Goal: Contribute content

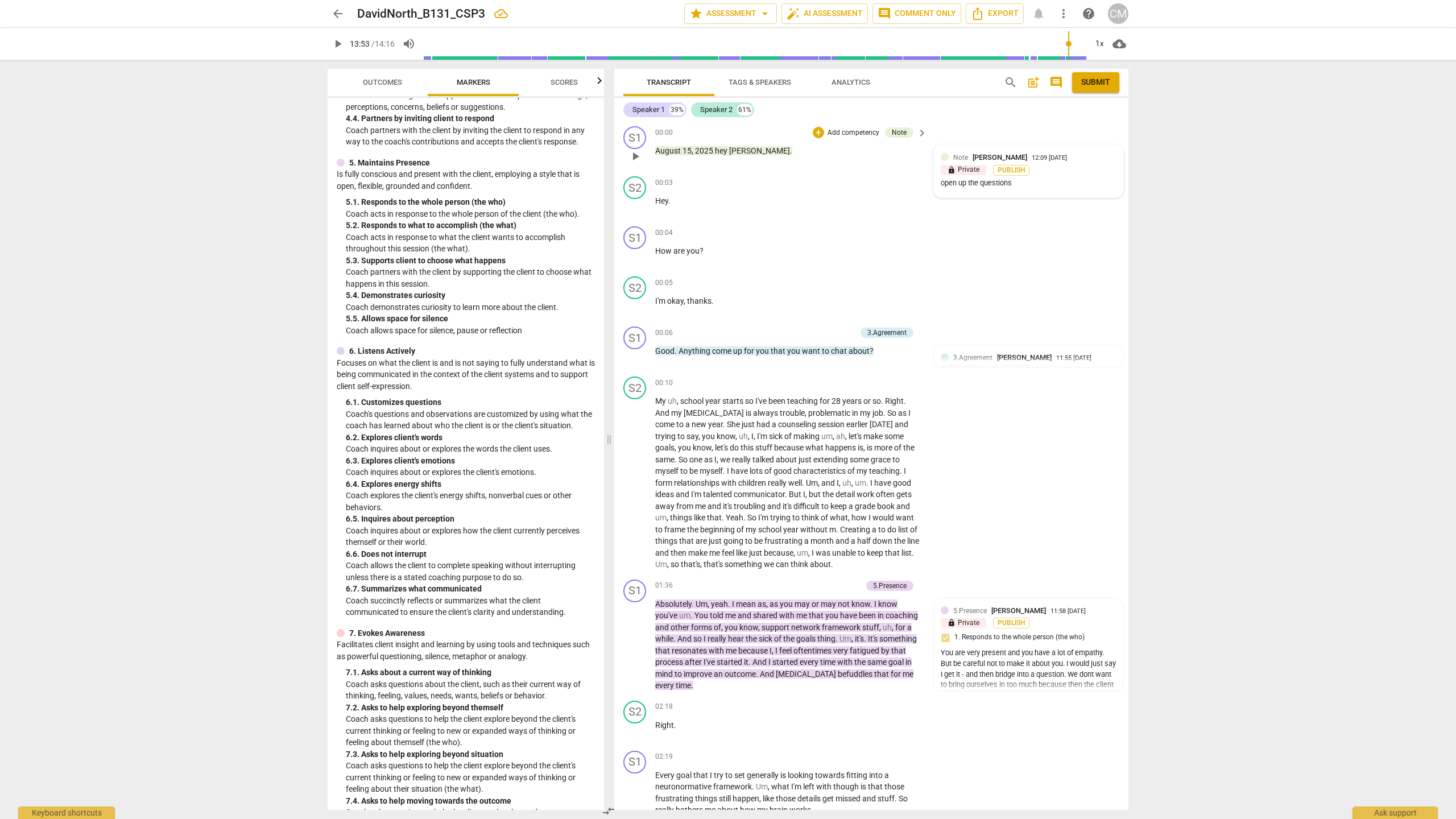
click at [1055, 159] on div "12:09 [DATE]" at bounding box center [1049, 159] width 35 height 7
click at [1094, 161] on span "more_vert" at bounding box center [1101, 159] width 14 height 14
click at [1109, 159] on li "Edit" at bounding box center [1109, 159] width 39 height 22
type textarea "Yopen up the questions"
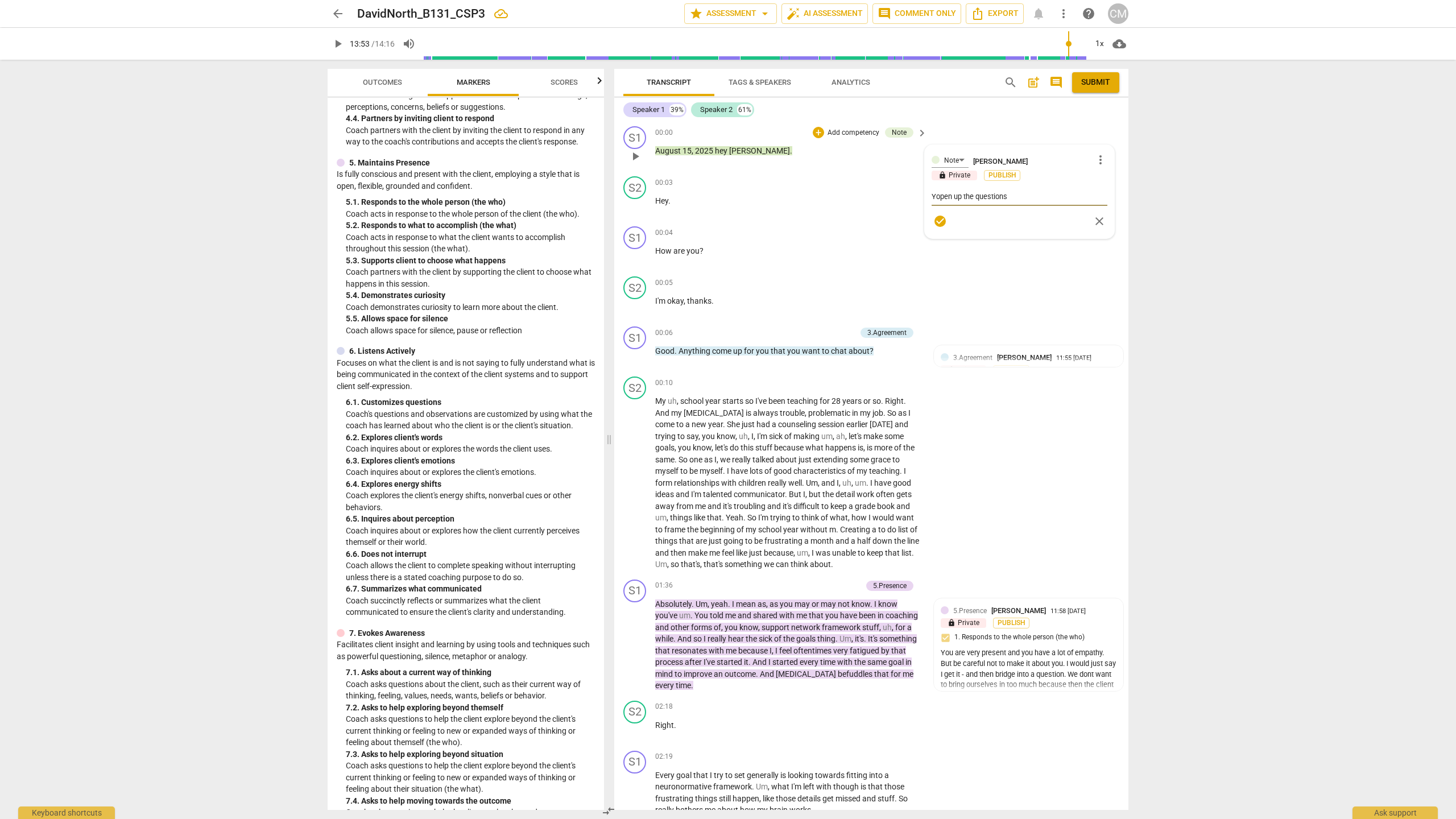
type textarea "Yoopen up the questions"
type textarea "Youopen up the questions"
type textarea "You open up the questions"
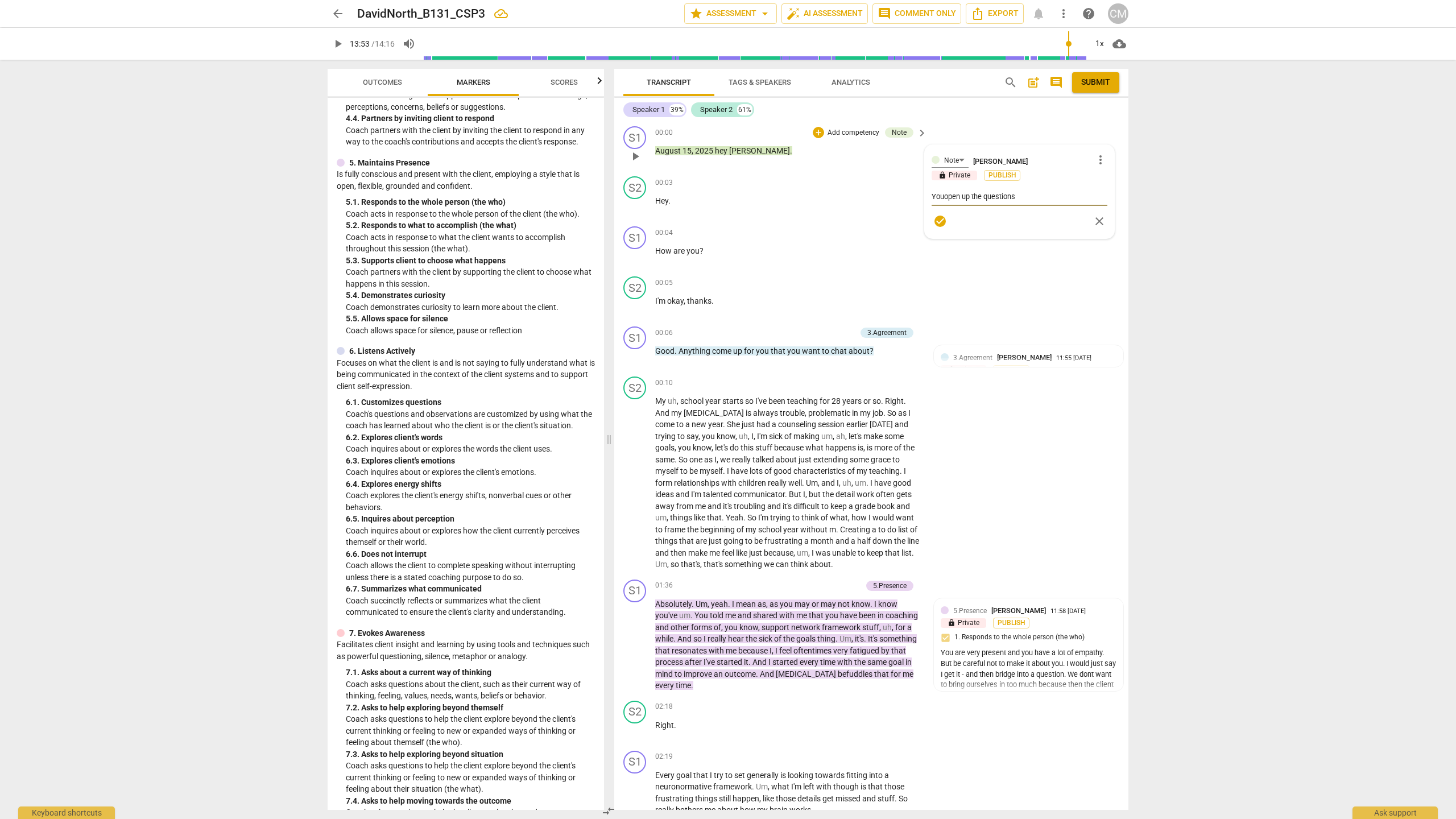
type textarea "You open up the questions"
type textarea "You bopen up the questions"
type textarea "You buopen up the questions"
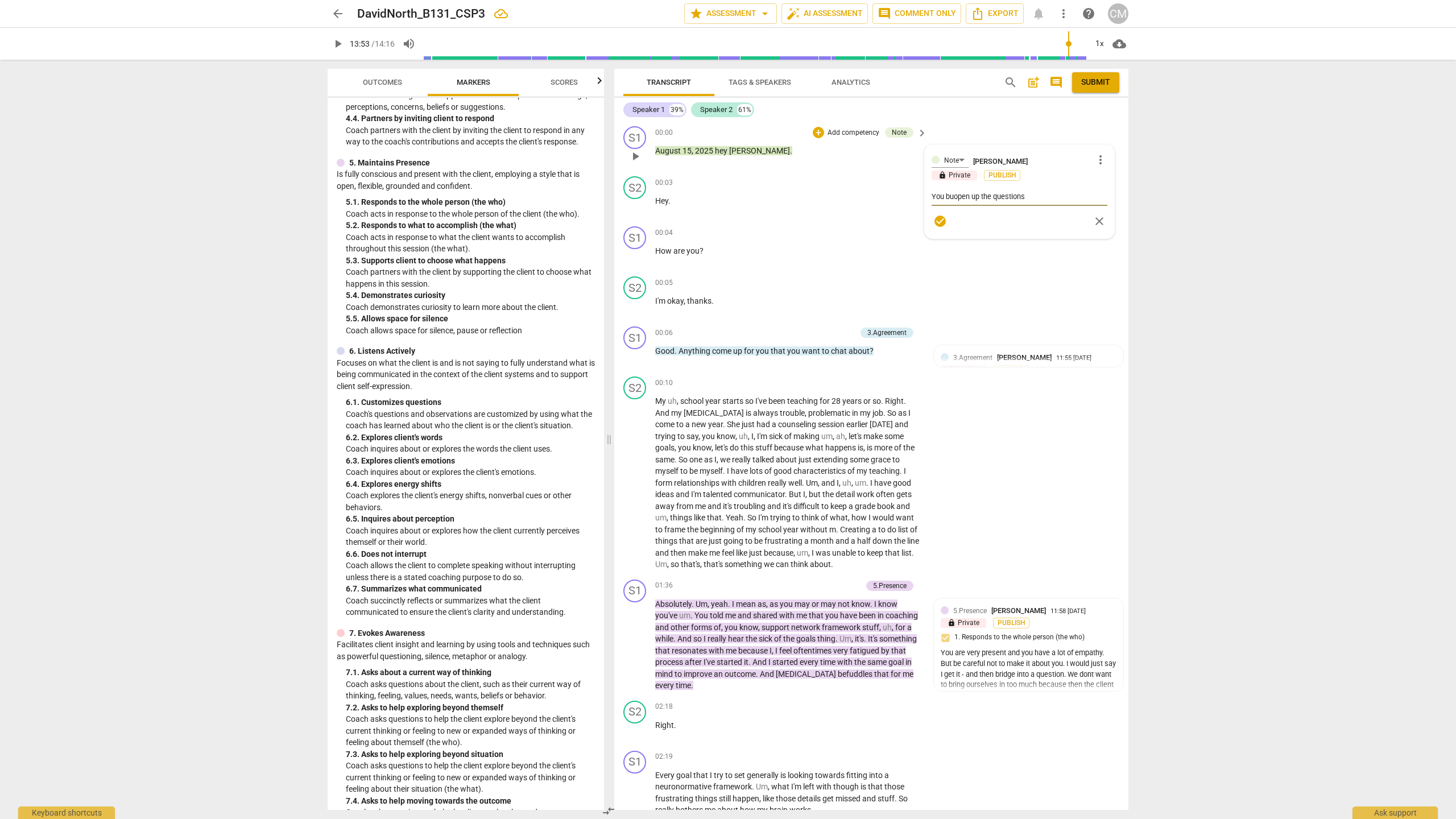
type textarea "You buiopen up the questions"
type textarea "You buioopen up the questions"
type textarea "You buiodopen up the questions"
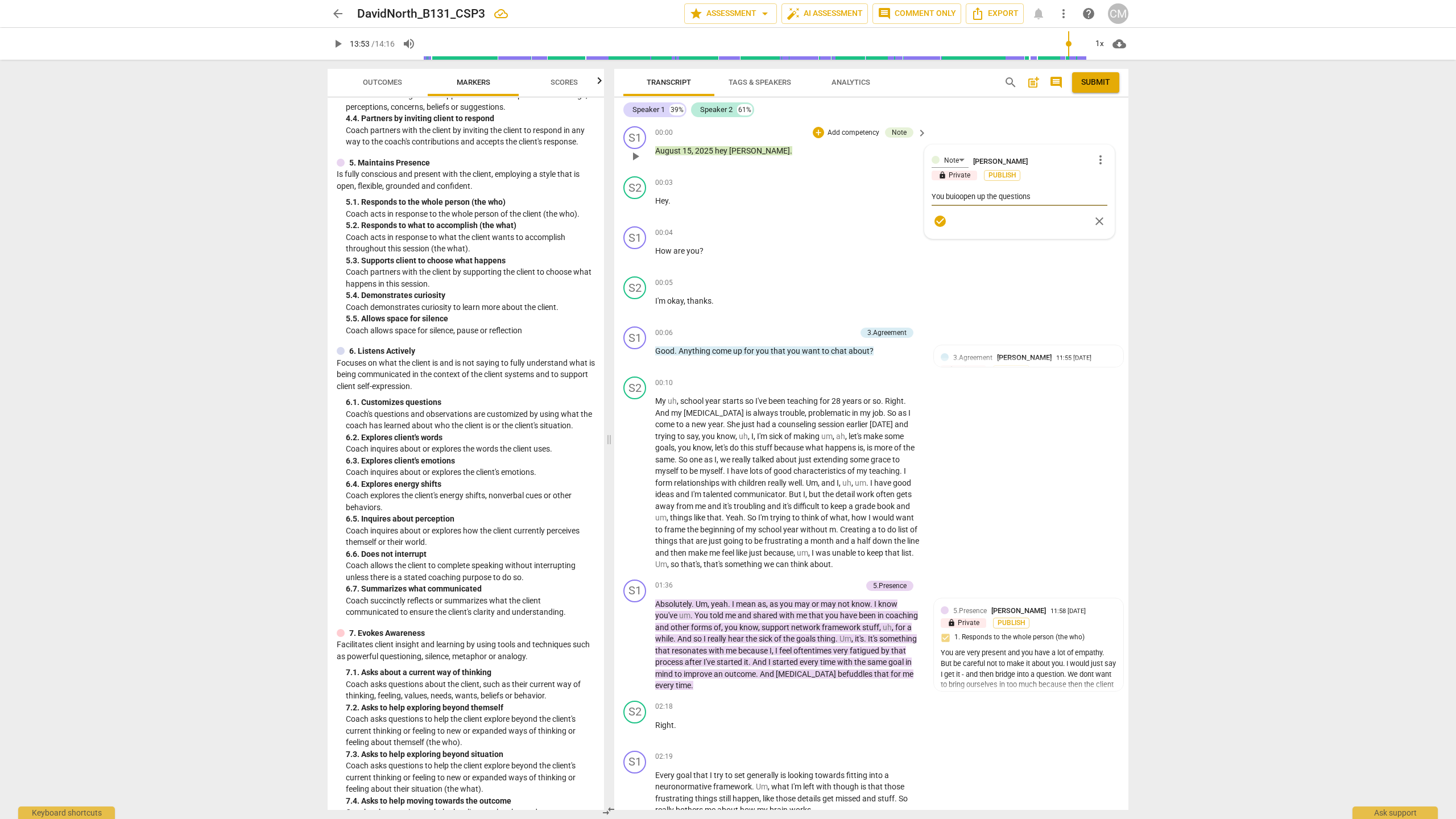
type textarea "You buiodopen up the questions"
type textarea "You buiod open up the questions"
type textarea "You buiod ropen up the questions"
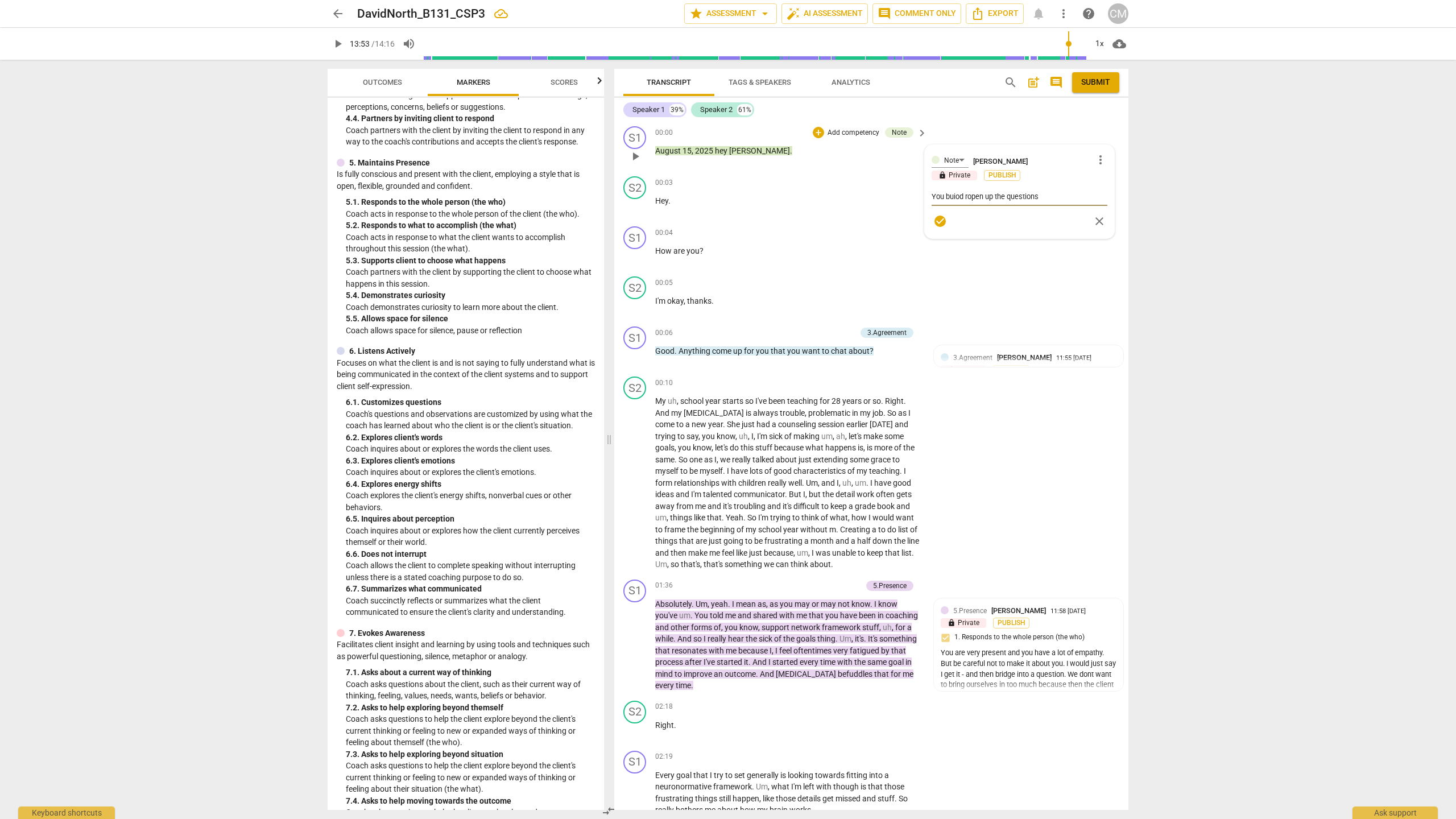
type textarea "You buiod raopen up the questions"
type textarea "You buiod rapopen up the questions"
type textarea "You buiod rappopen up the questions"
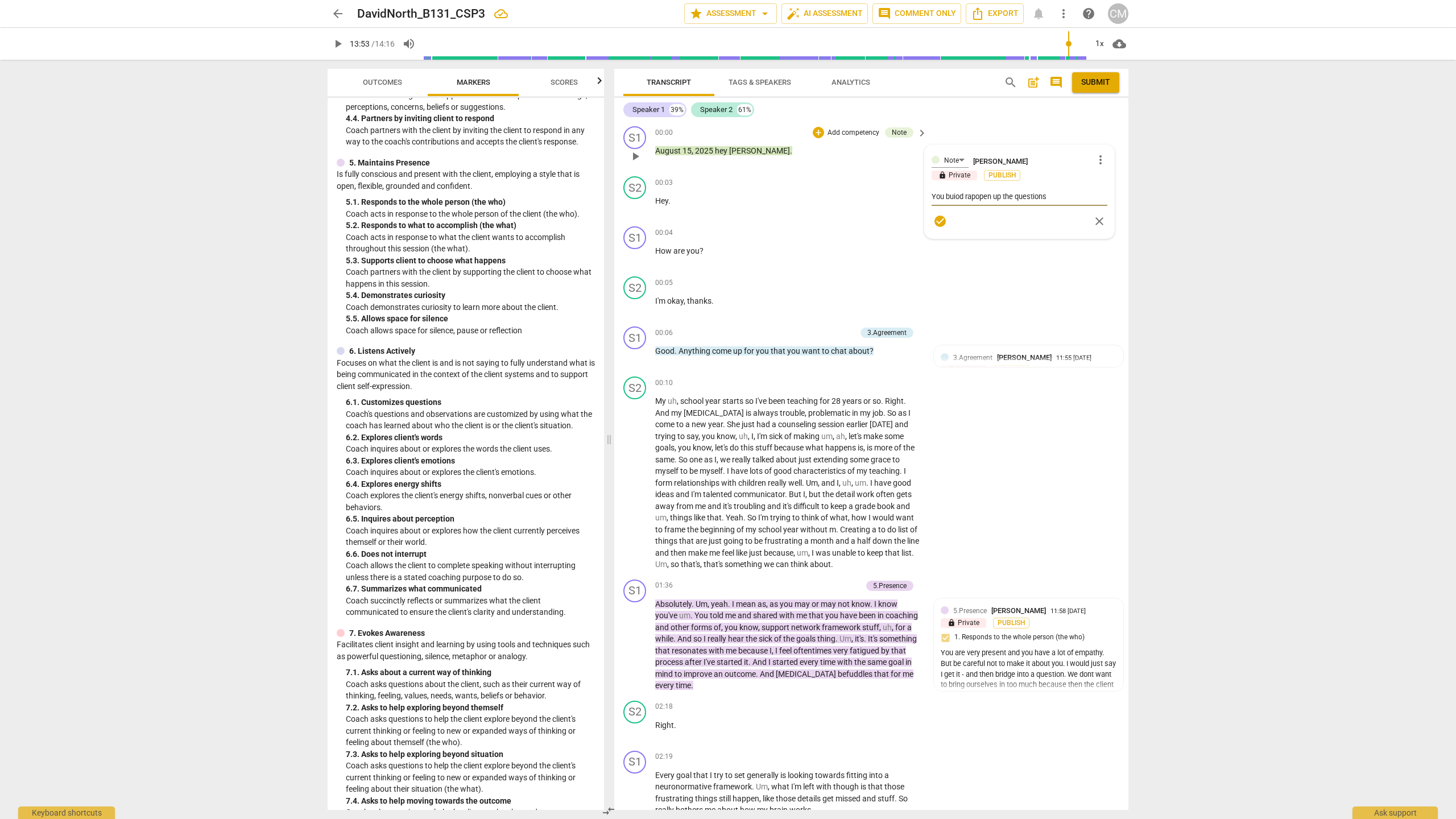
type textarea "You buiod rappopen up the questions"
type textarea "You buiod rappoopen up the questions"
type textarea "You buiod rapporopen up the questions"
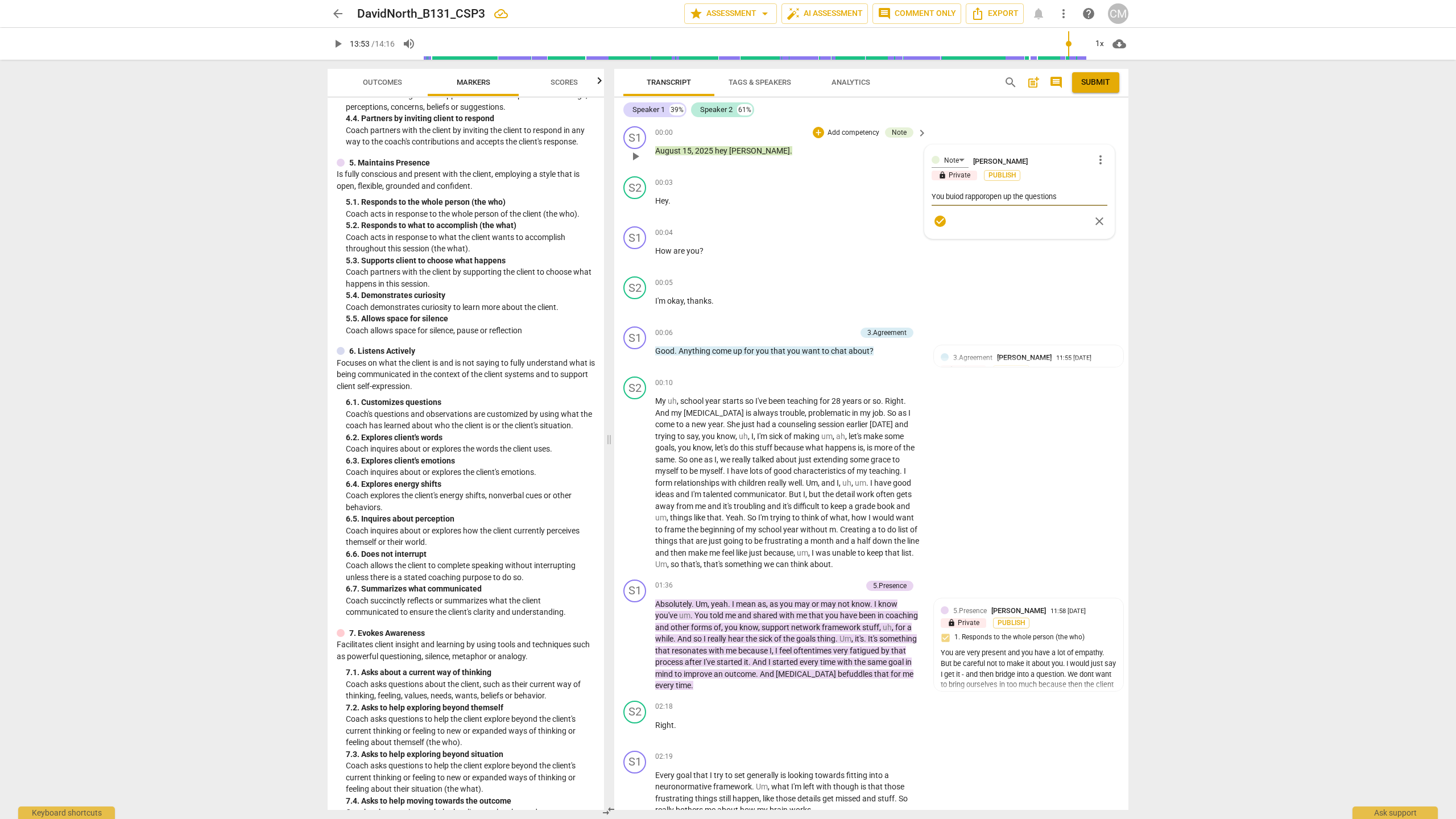
type textarea "You buiod rapportopen up the questions"
type textarea "You buiod rapport,open up the questions"
type textarea "You buiod rapport, open up the questions"
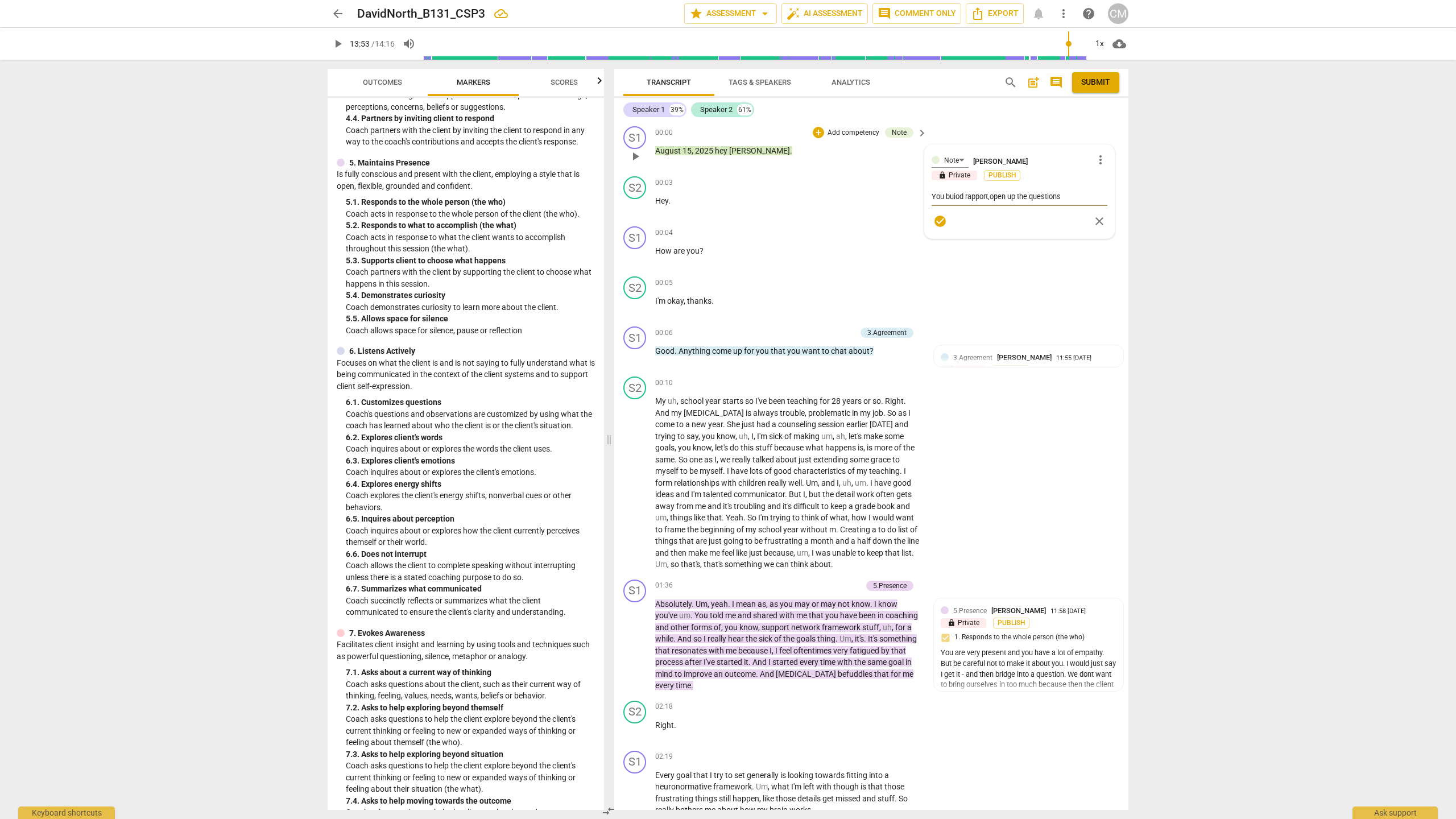
type textarea "You buiod rapport, open up the questions"
type textarea "You buiod rapport, popen up the questions"
type textarea "You buiod rapport, propen up the questions"
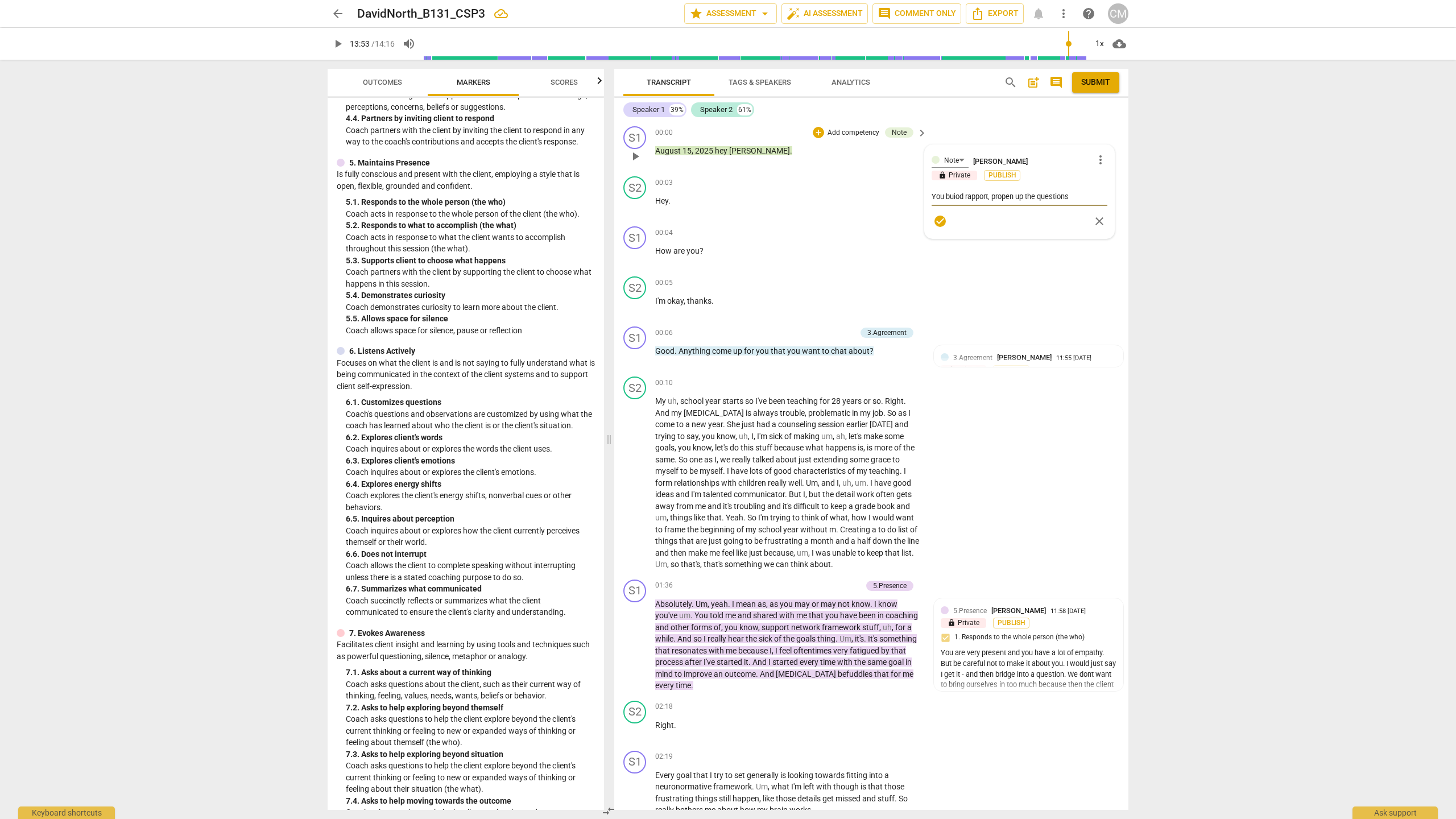
type textarea "You buiod rapport, proopen up the questions"
type textarea "You buiod rapport, procopen up the questions"
type textarea "You buiod rapport, prociopen up the questions"
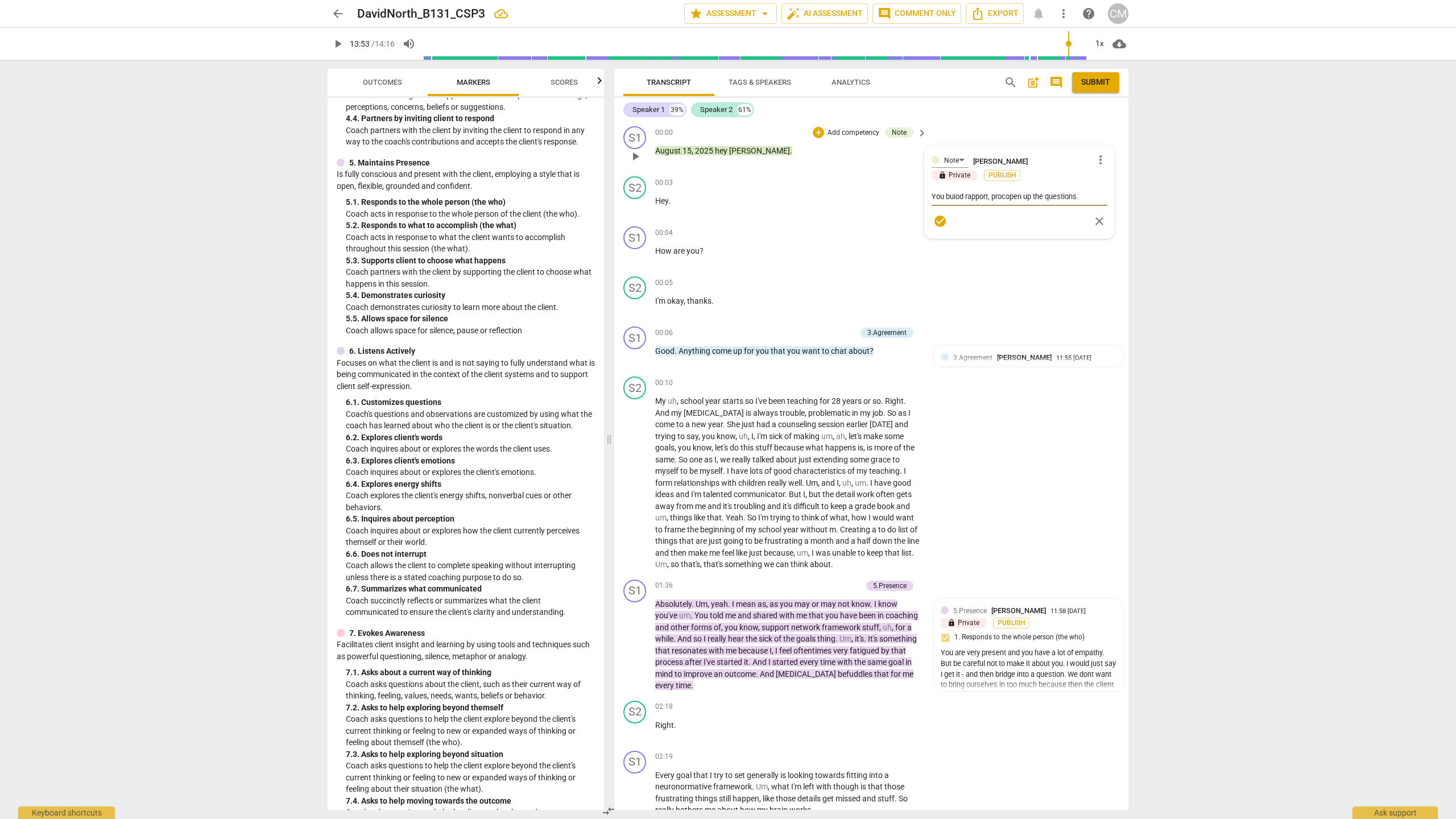
type textarea "You buiod rapport, prociopen up the questions"
type textarea "You buiod rapport, procopen up the questions"
type textarea "You buiod rapport, proopen up the questions"
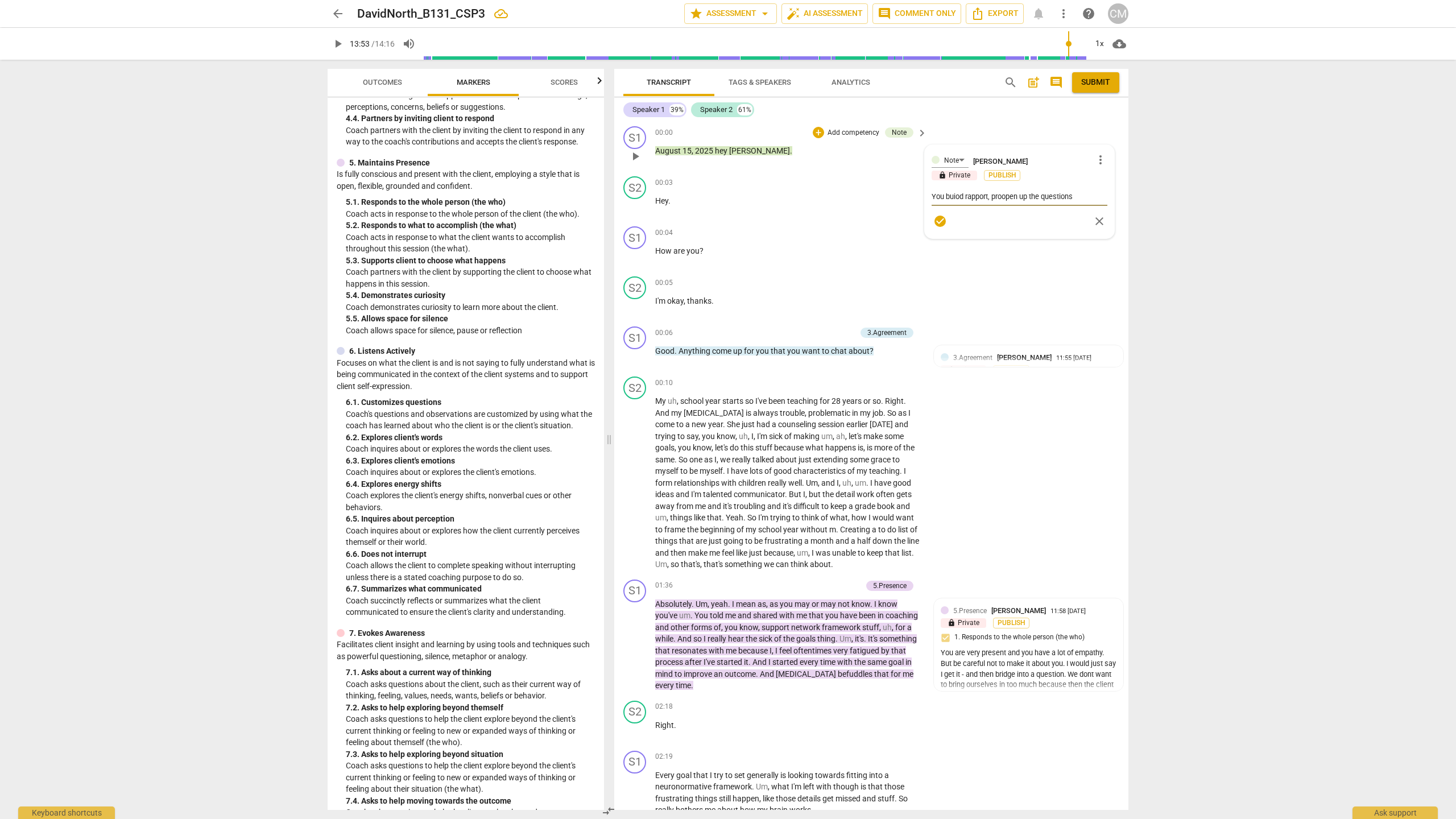
type textarea "You buiod rapport, provopen up the questions"
type textarea "You buiod rapport, proviopen up the questions"
type textarea "You buiod rapport, providopen up the questions"
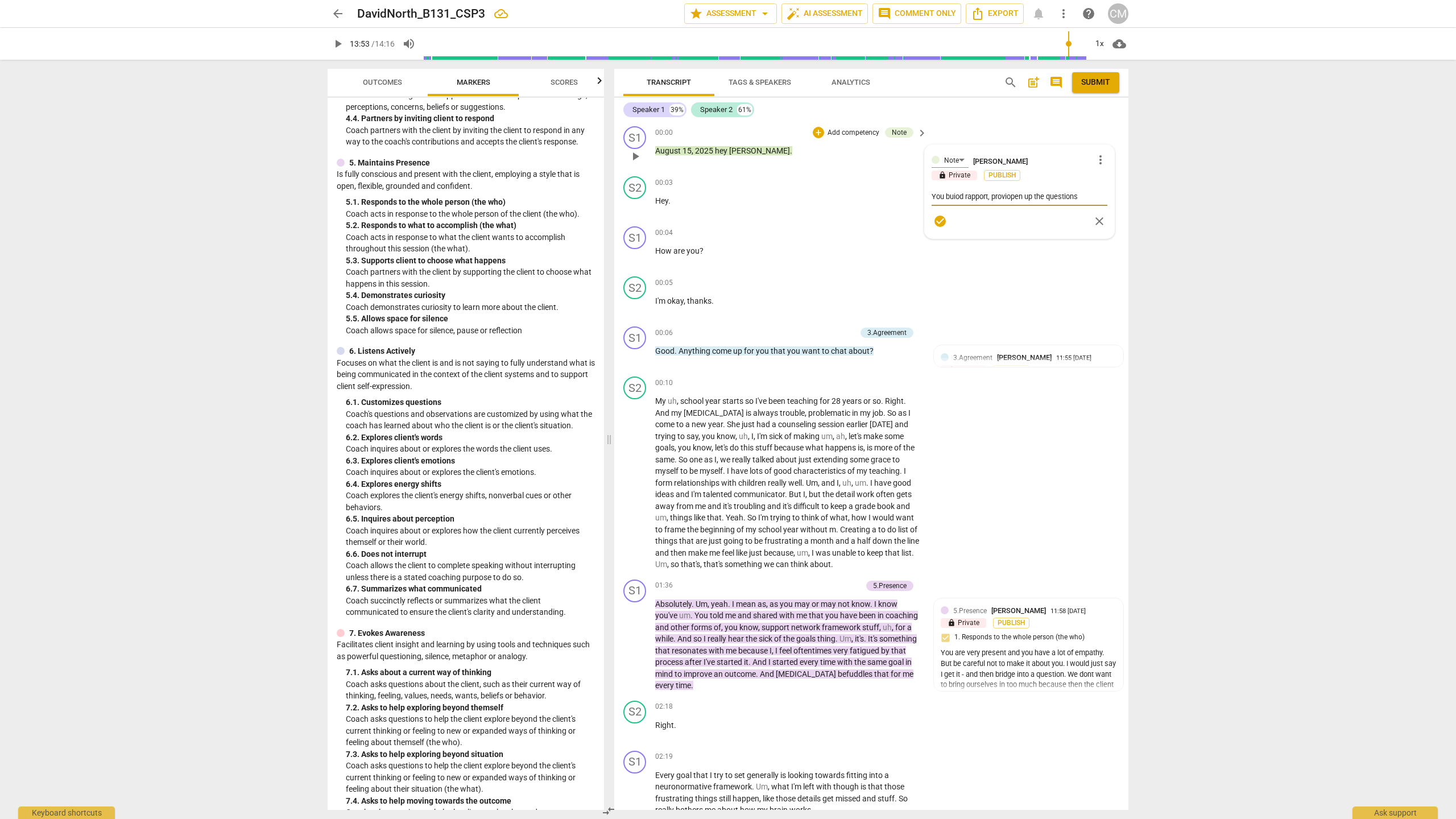
type textarea "You buiod rapport, providopen up the questions"
type textarea "You buiod rapport, provideopen up the questions"
type textarea "You buiod rapport, providedopen up the questions"
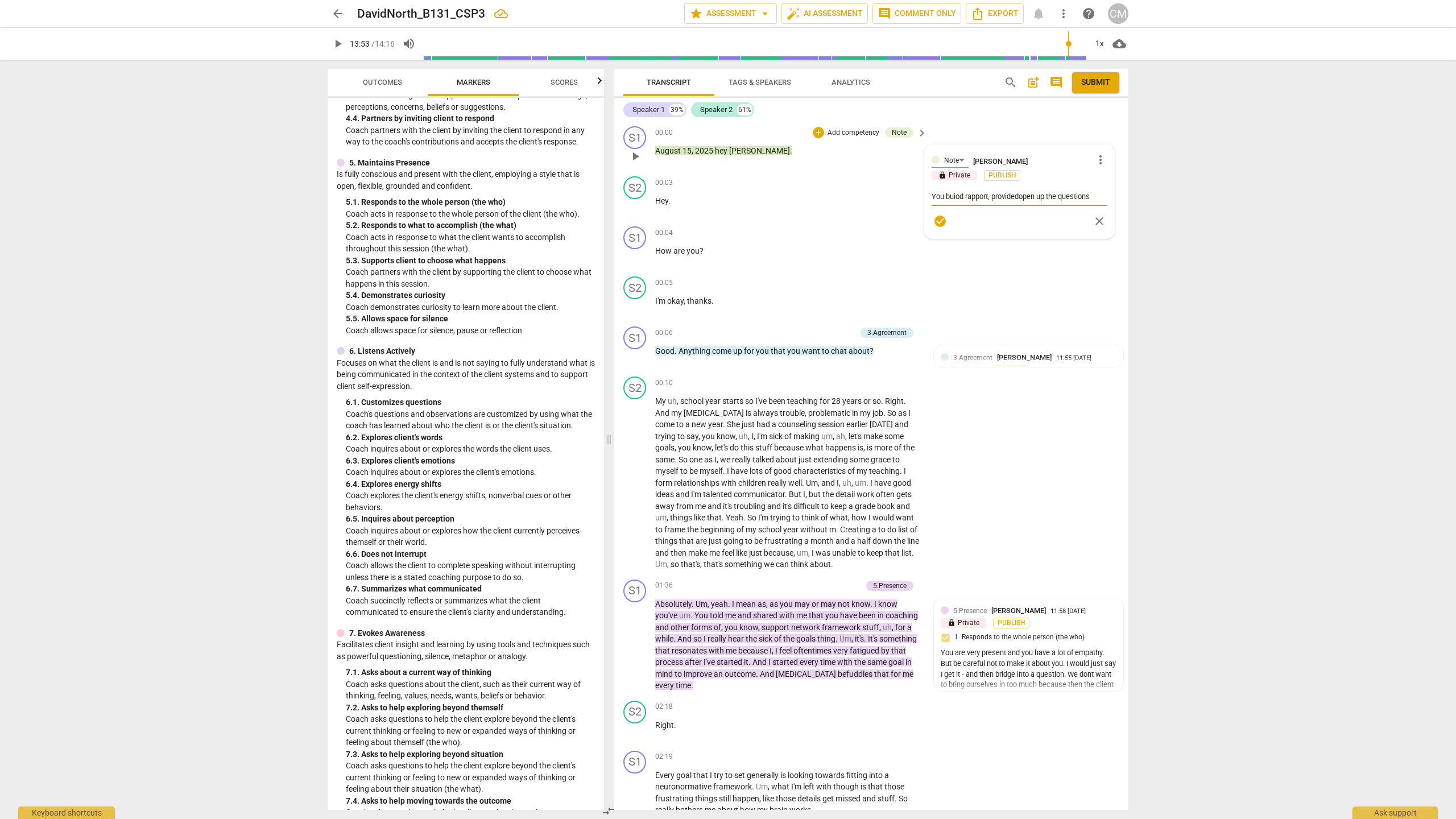
type textarea "You buiod rapport, provided open up the questions"
type textarea "You buiod rapport, provided sopen up the questions"
type textarea "You buiod rapport, provided suopen up the questions"
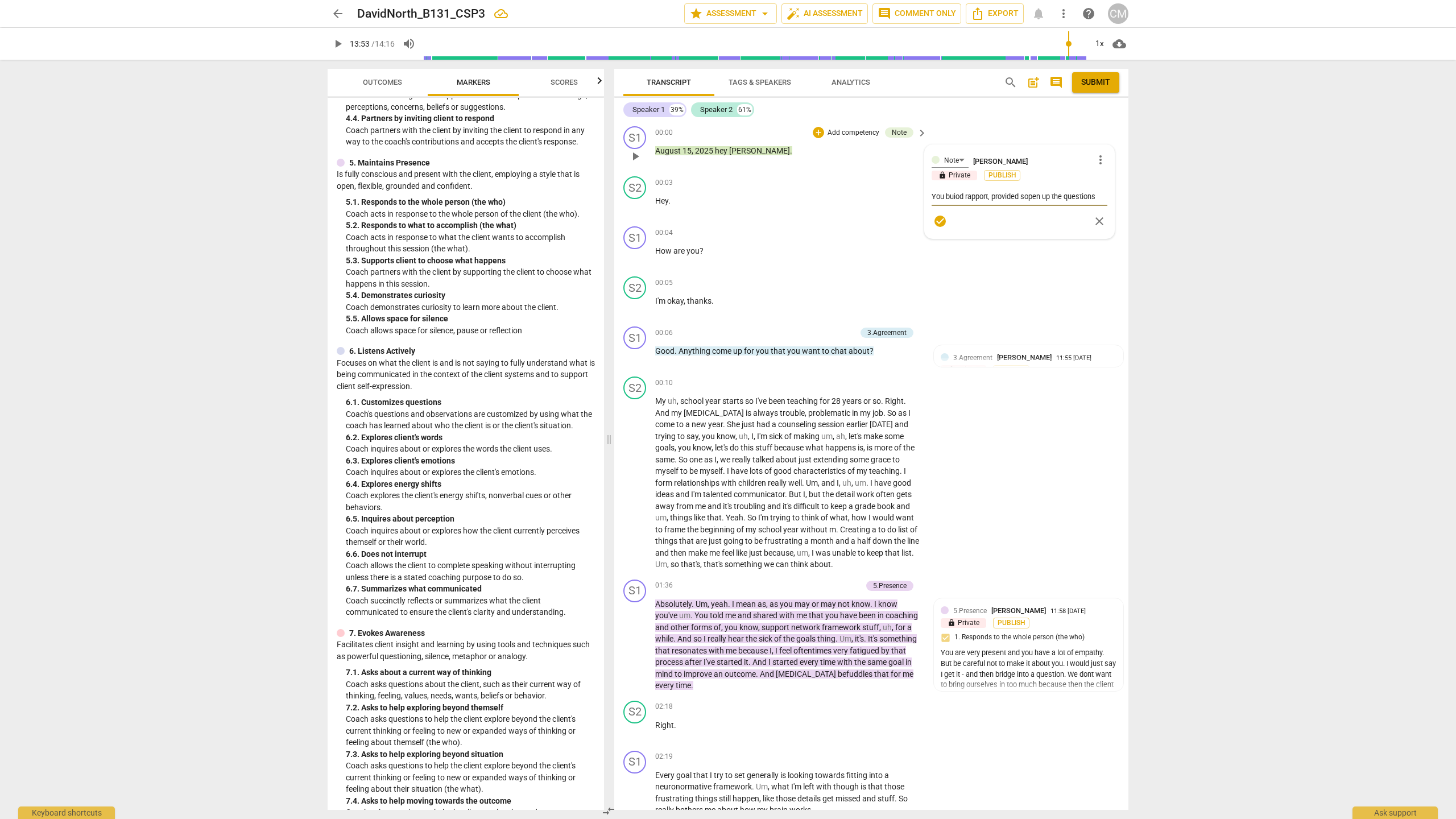
type textarea "You buiod rapport, provided suopen up the questions"
type textarea "You buiod rapport, provided supopen up the questions"
type textarea "You buiod rapport, provided suppopen up the questions"
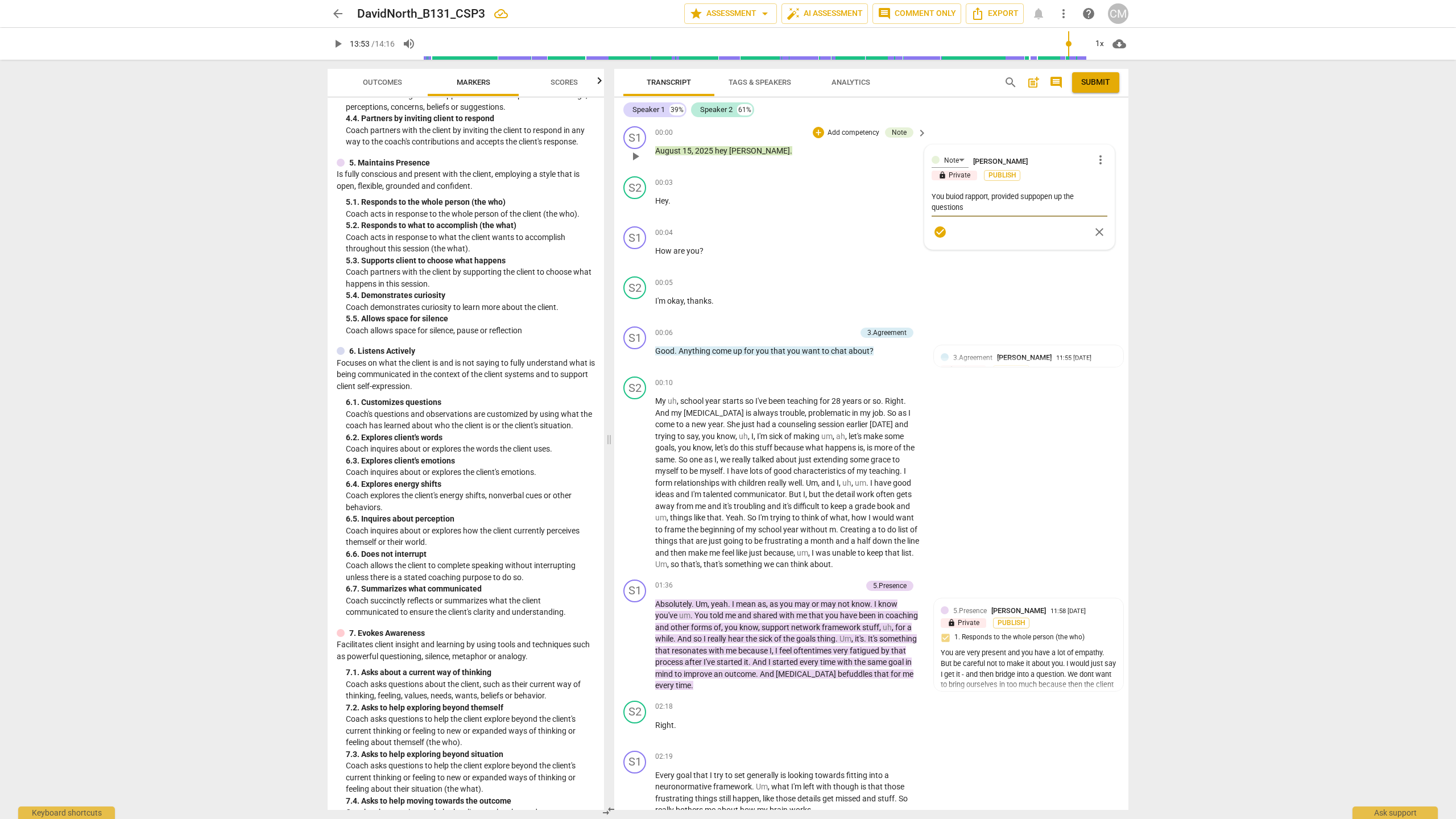
type textarea "You buiod rapport, provided suppropen up the questions"
type textarea "You buiod rapport, provided supprtopen up the questions"
type textarea "You buiod rapport, provided suppropen up the questions"
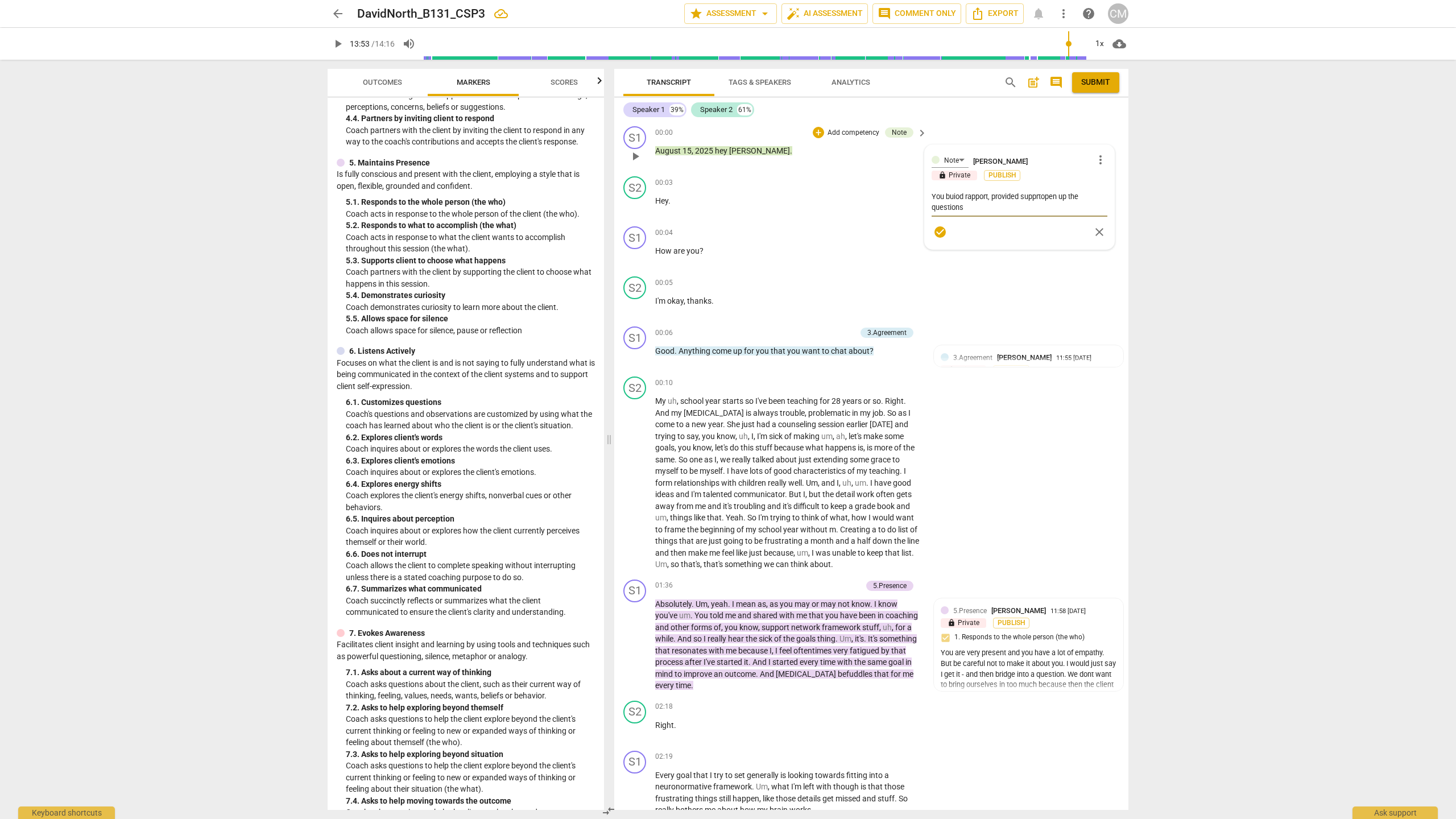
type textarea "You buiod rapport, provided suppropen up the questions"
type textarea "You buiod rapport, provided suppopen up the questions"
type textarea "You buiod rapport, provided suppoopen up the questions"
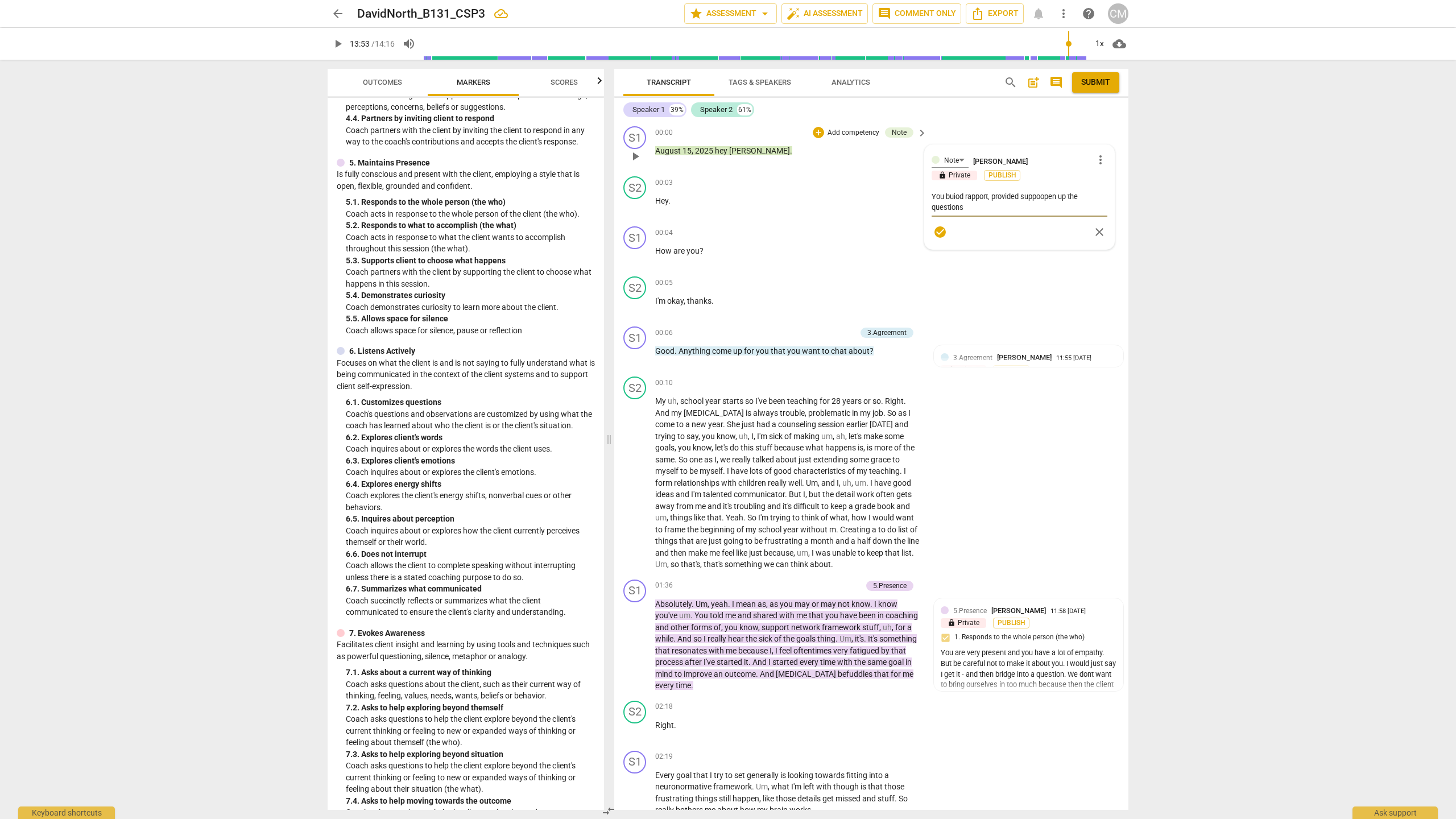
type textarea "You buiod rapport, provided supporopen up the questions"
type textarea "You buiod rapport, provided supportopen up the questions"
type textarea "You buiod rapport, provided support open up the questions"
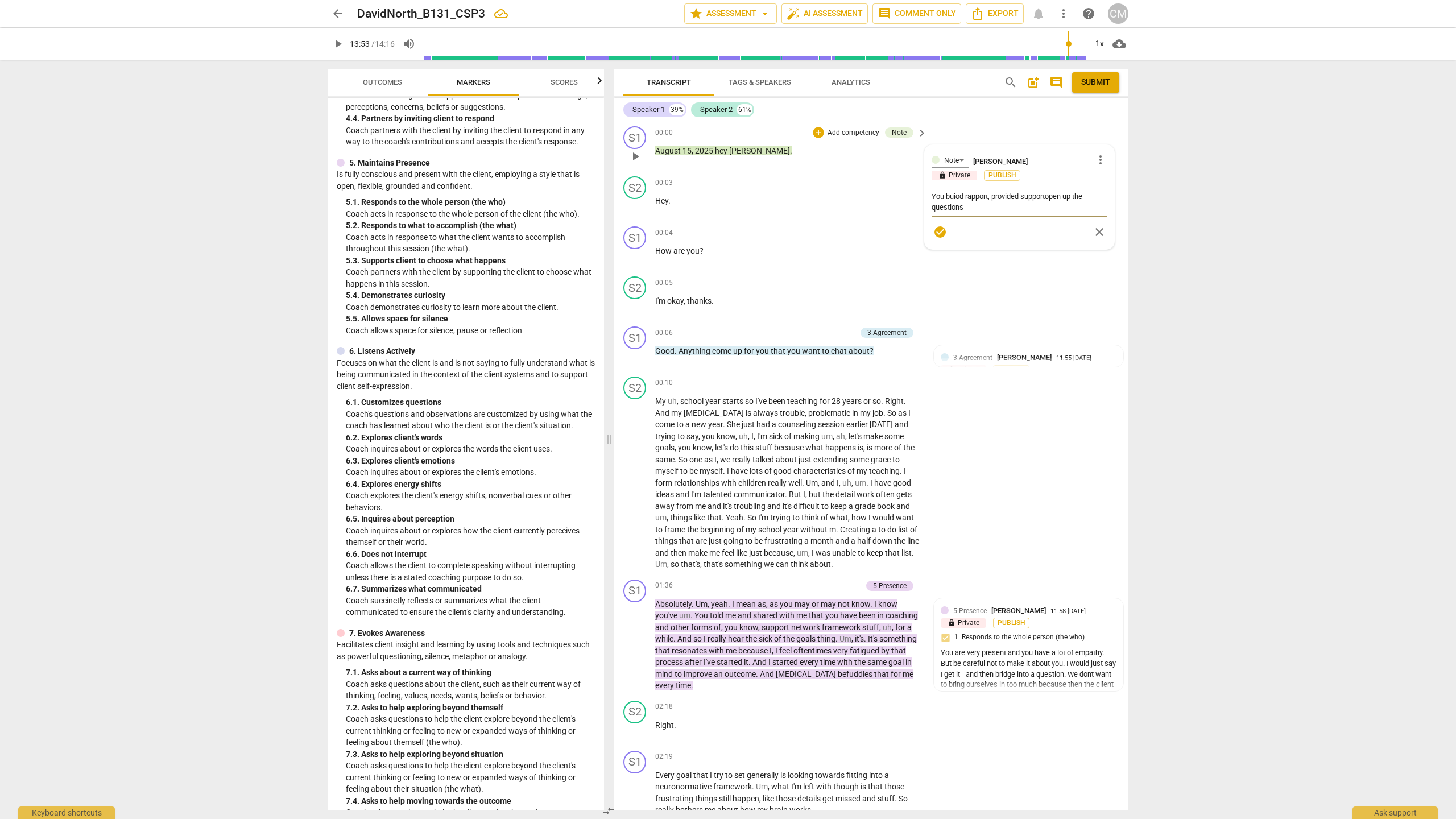
type textarea "You buiod rapport, provided support open up the questions"
type textarea "You buiod rapport, provided support aopen up the questions"
type textarea "You buiod rapport, provided support anopen up the questions"
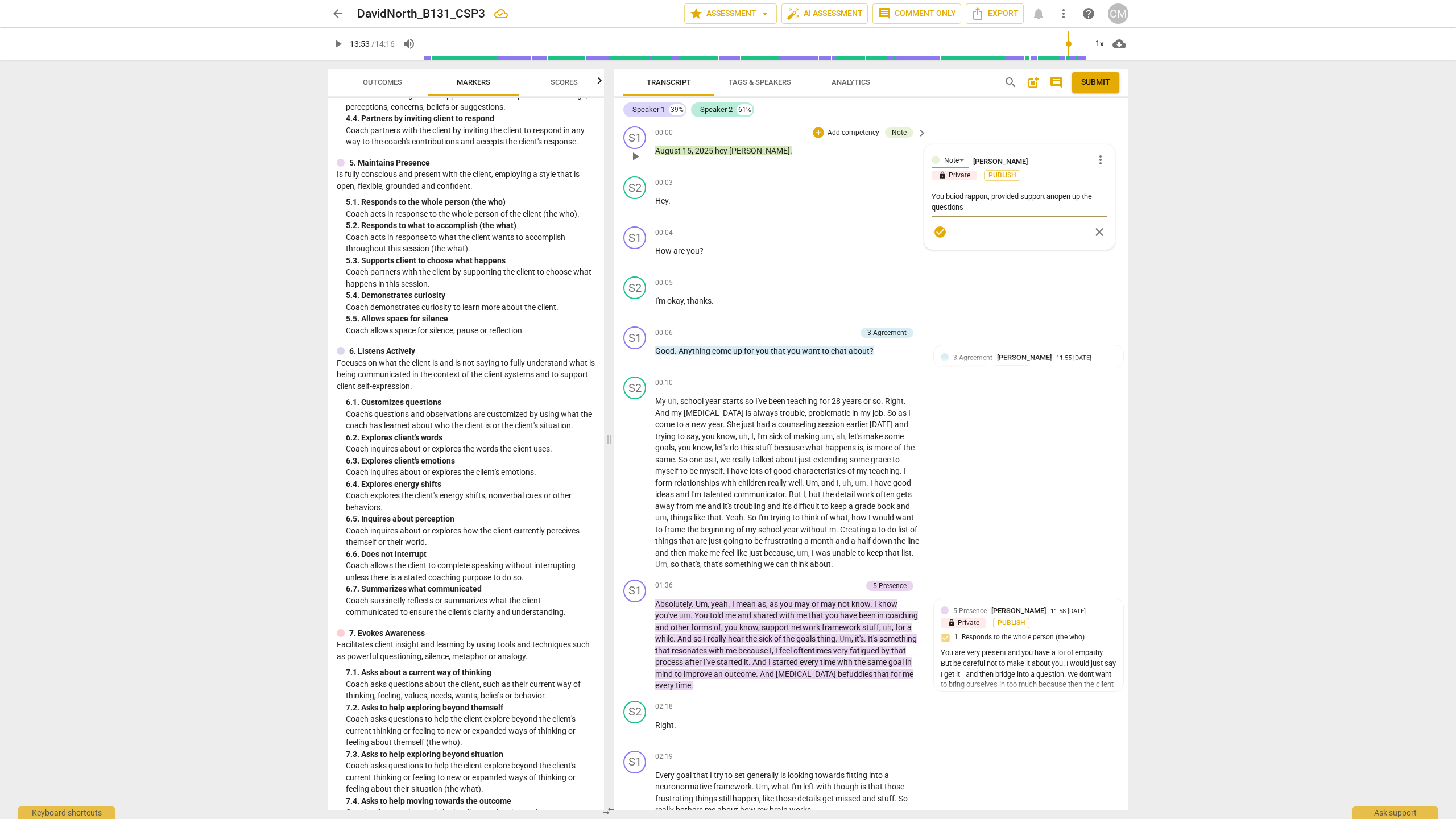
type textarea "You buiod rapport, provided support andopen up the questions"
type textarea "You buiod rapport, provided support and open up the questions"
type textarea "You buiod rapport, provided support and eopen up the questions"
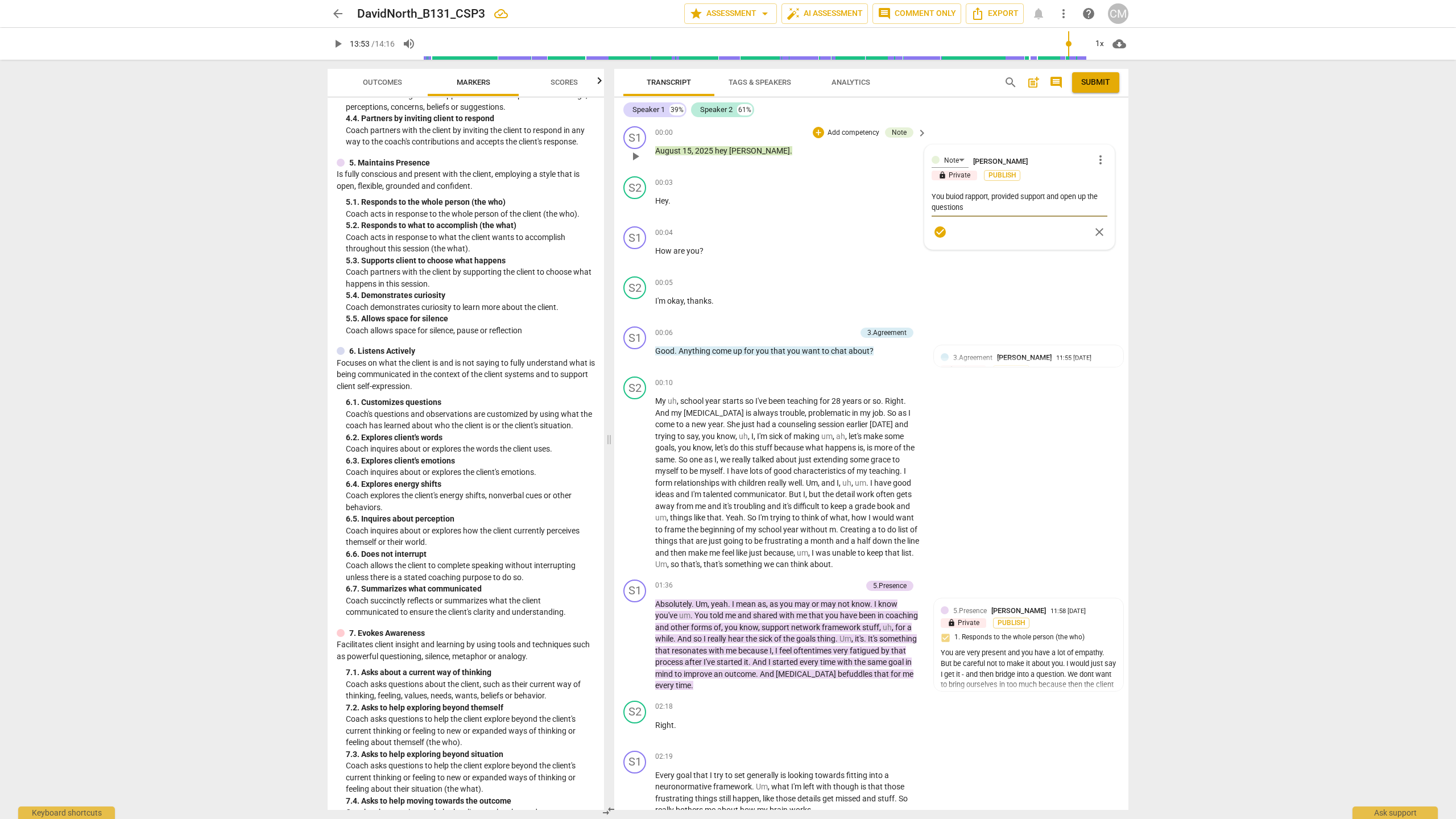
type textarea "You buiod rapport, provided support and eopen up the questions"
type textarea "You buiod rapport, provided support and esopen up the questions"
type textarea "You buiod rapport, provided support and estopen up the questions"
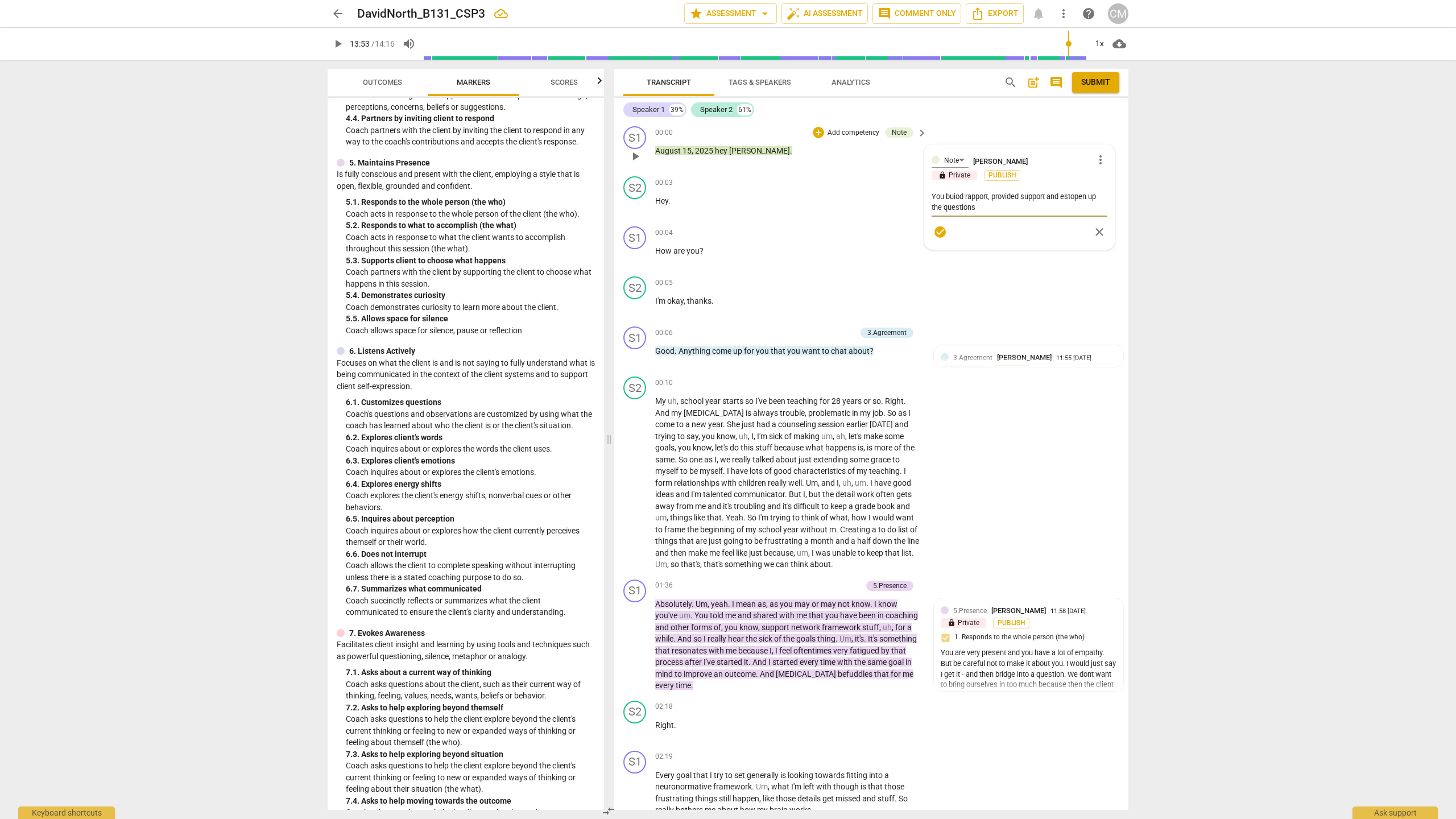
type textarea "You buiod rapport, provided support and estaopen up the questions"
type textarea "You buiod rapport, provided support and estabopen up the questions"
type textarea "You buiod rapport, provided support and establopen up the questions"
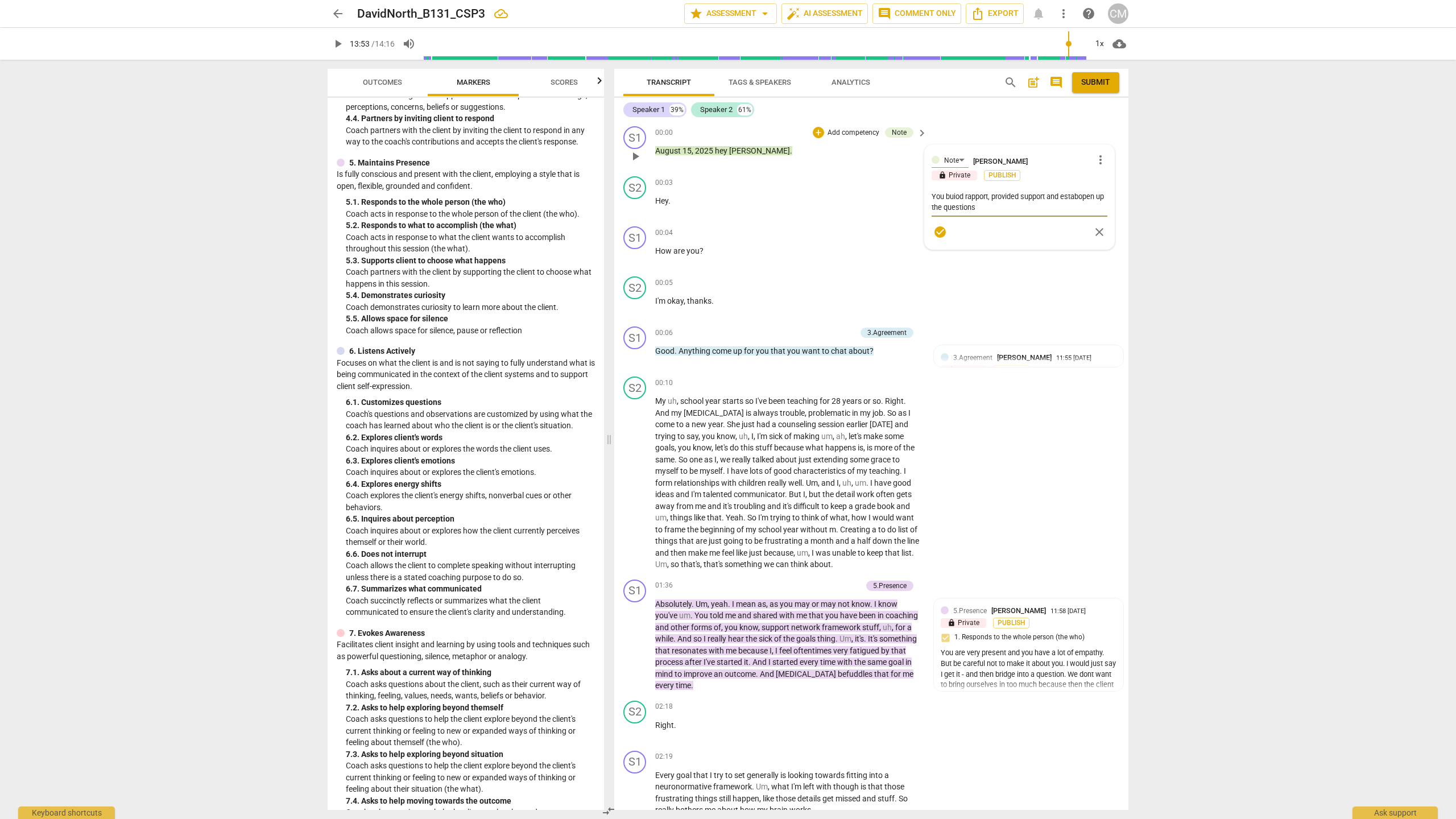
type textarea "You buiod rapport, provided support and establopen up the questions"
type textarea "You buiod rapport, provided support and establiopen up the questions"
type textarea "You buiod rapport, provided support and establisopen up the questions"
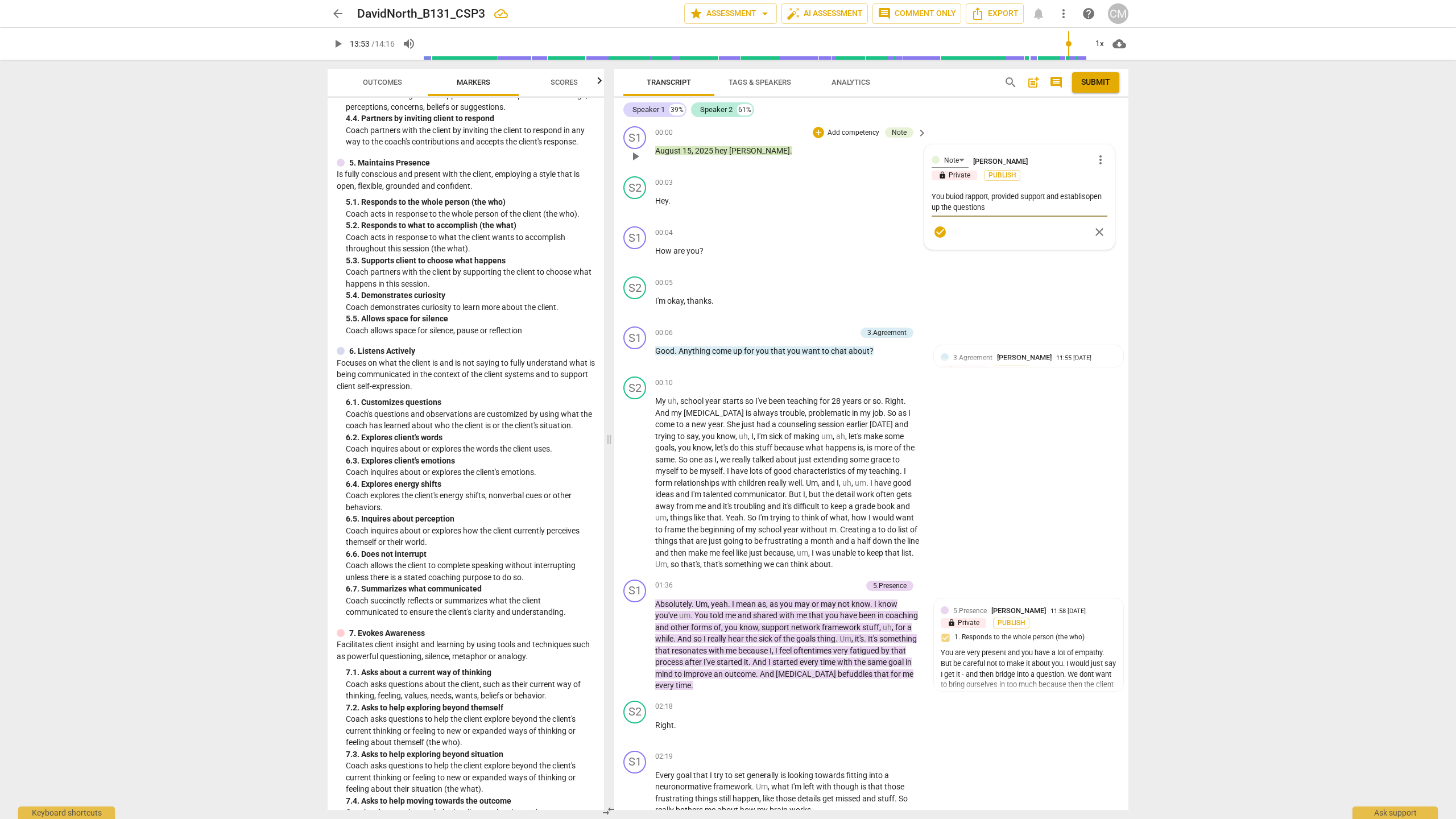
type textarea "You buiod rapport, provided support and establishopen up the questions"
type textarea "You buiod rapport, provided support and establisheopen up the questions"
type textarea "You buiod rapport, provided support and establishedopen up the questions"
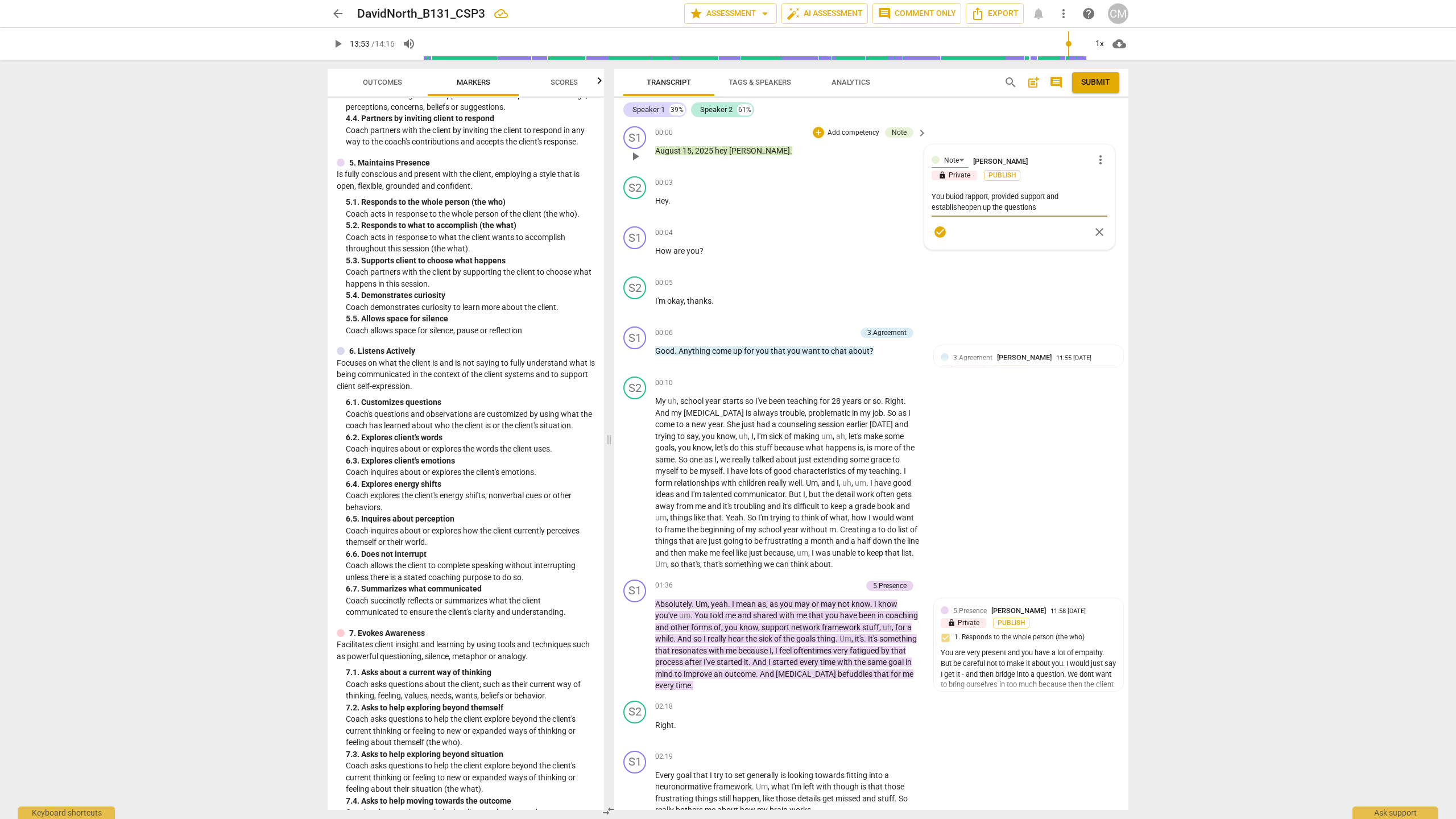
type textarea "You buiod rapport, provided support and establishedopen up the questions"
type textarea "You buiod rapport, provided support and established open up the questions"
type textarea "You buiod rapport, provided support and established topen up the questions"
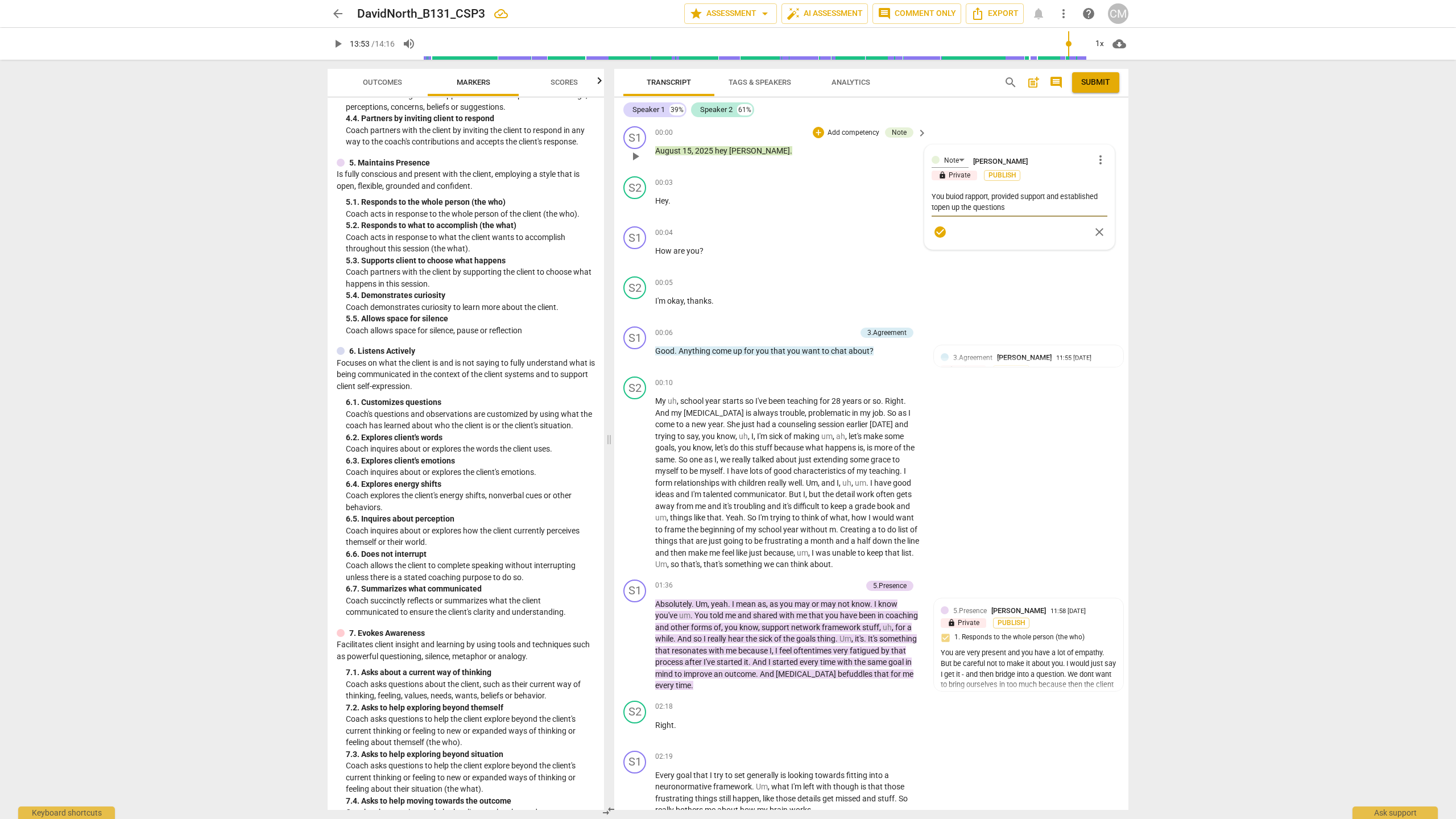
type textarea "You buiod rapport, provided support and established tropen up the questions"
type textarea "You buiod rapport, provided support and established truopen up the questions"
type textarea "You buiod rapport, provided support and established trusopen up the questions"
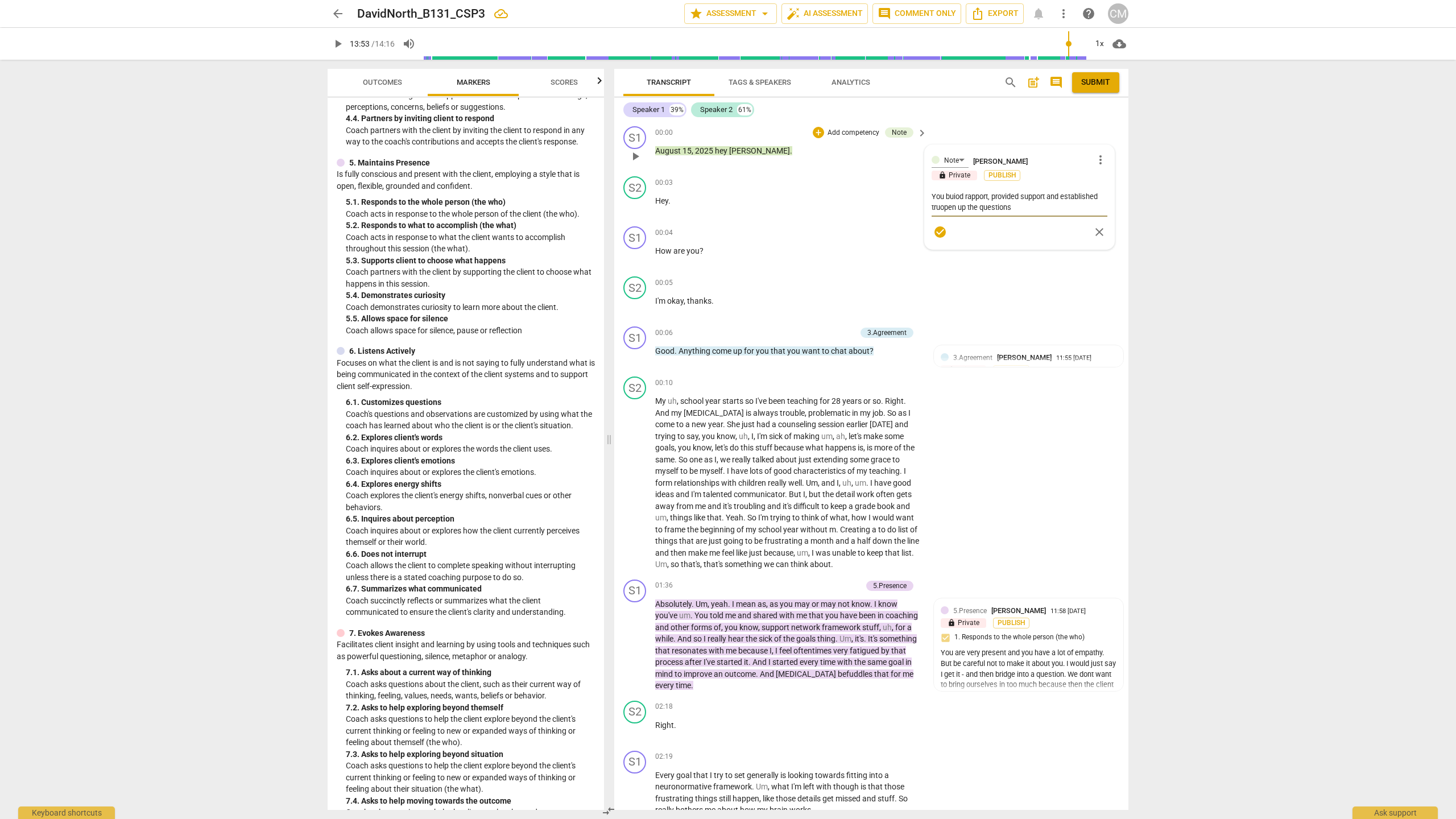
type textarea "You buiod rapport, provided support and established trusopen up the questions"
type textarea "You buiod rapport, provided support and established trustopen up the questions"
type textarea "You buiod rapport, provided support and established [DOMAIN_NAME] up the questi…"
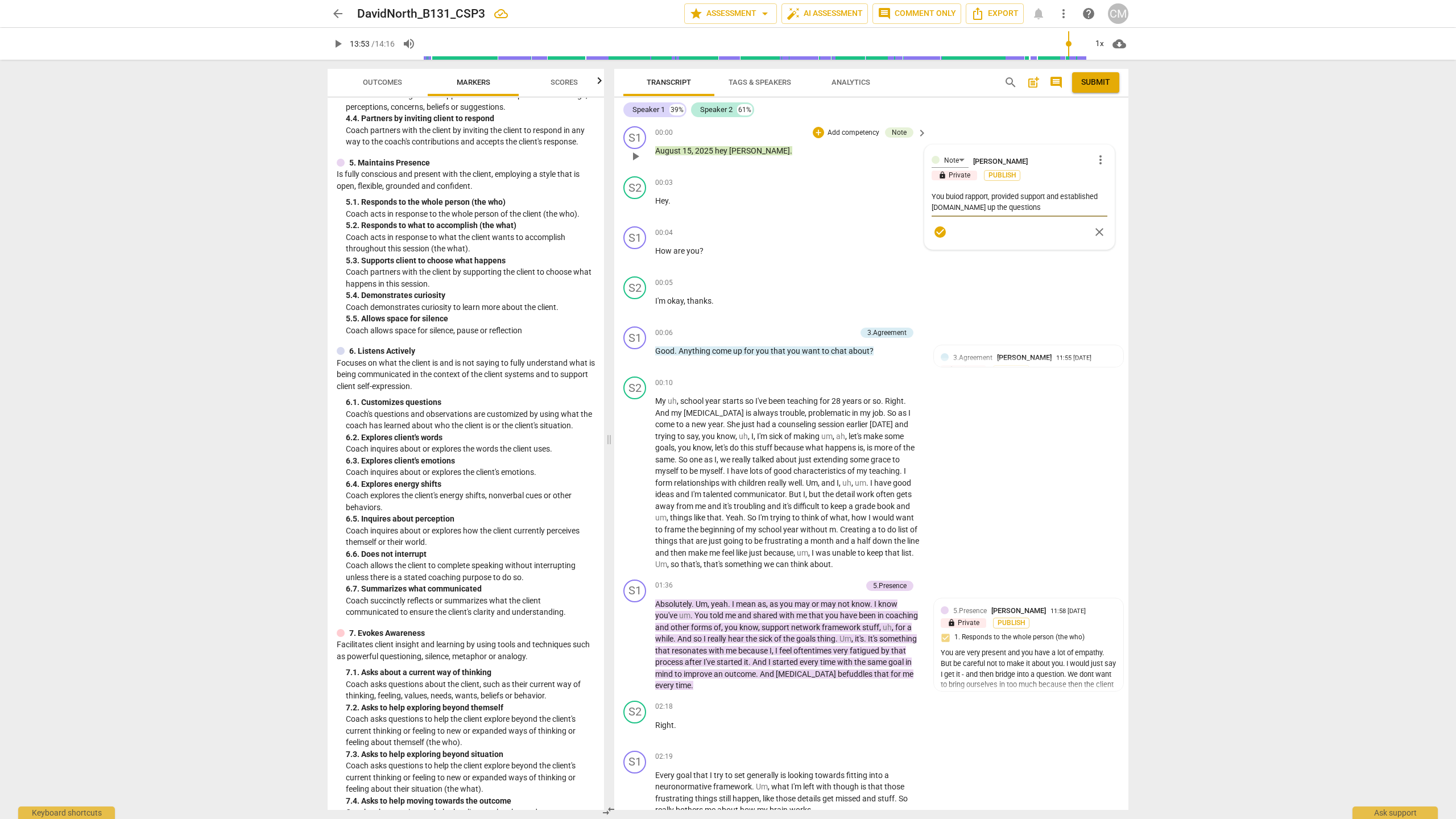
type textarea "You buiod rapport, provided support and established trust. open up the questions"
type textarea "You buiod rapport, provided support and established trust. Yopen up the questio…"
type textarea "You buiod rapport, provided support and established trust. Yoopen up the questi…"
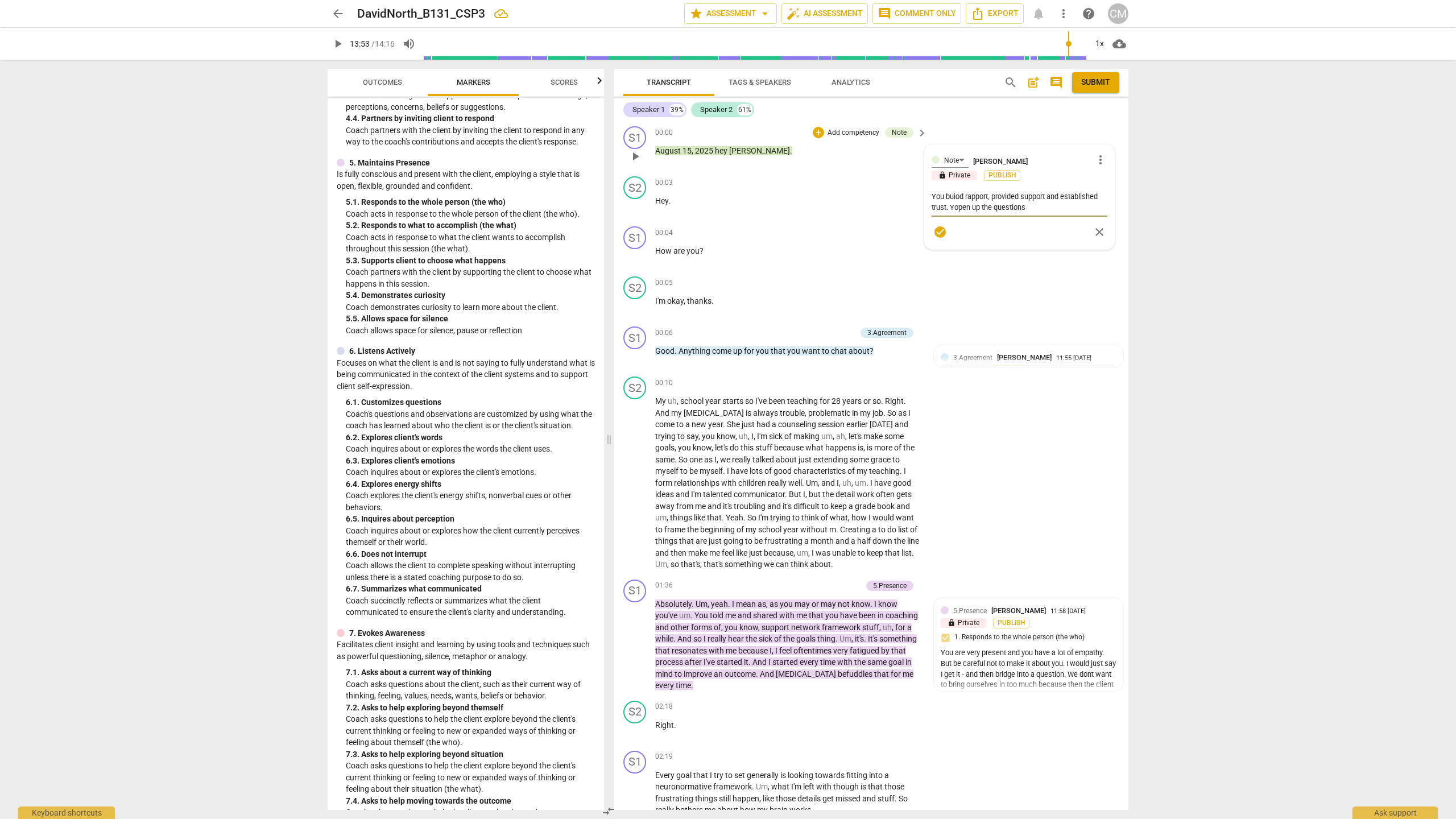
type textarea "You buiod rapport, provided support and established trust. Yoopen up the questi…"
type textarea "You buiod rapport, provided support and established trust. Youopen up the quest…"
type textarea "You buiod rapport, provided support and established trust. You open up the ques…"
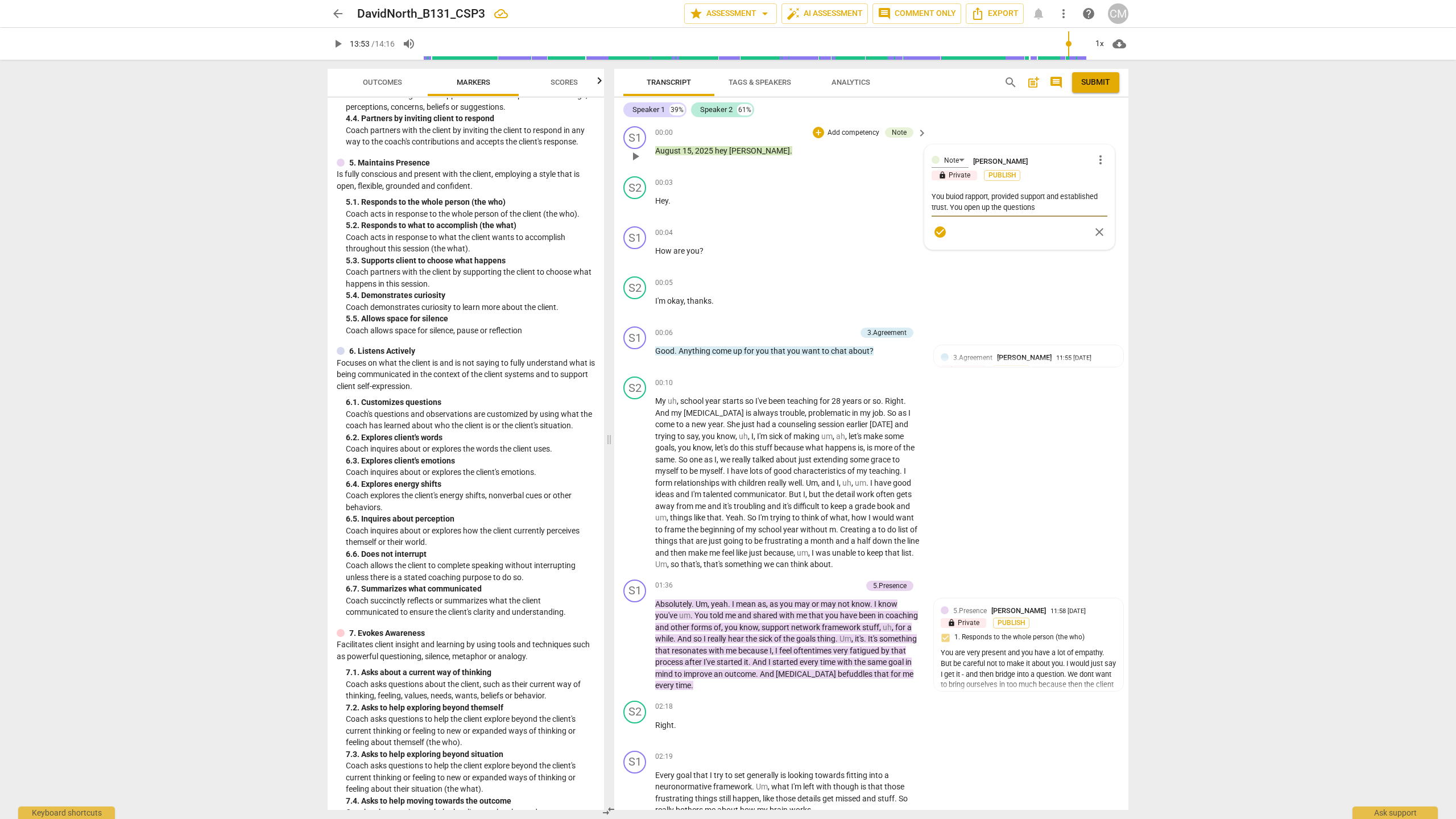
type textarea "You buiod rapport, provided support and established trust. You wopen up the que…"
type textarea "You buiod rapport, provided support and established trust. You weopen up the qu…"
type textarea "You buiod rapport, provided support and established trust. You weropen up the q…"
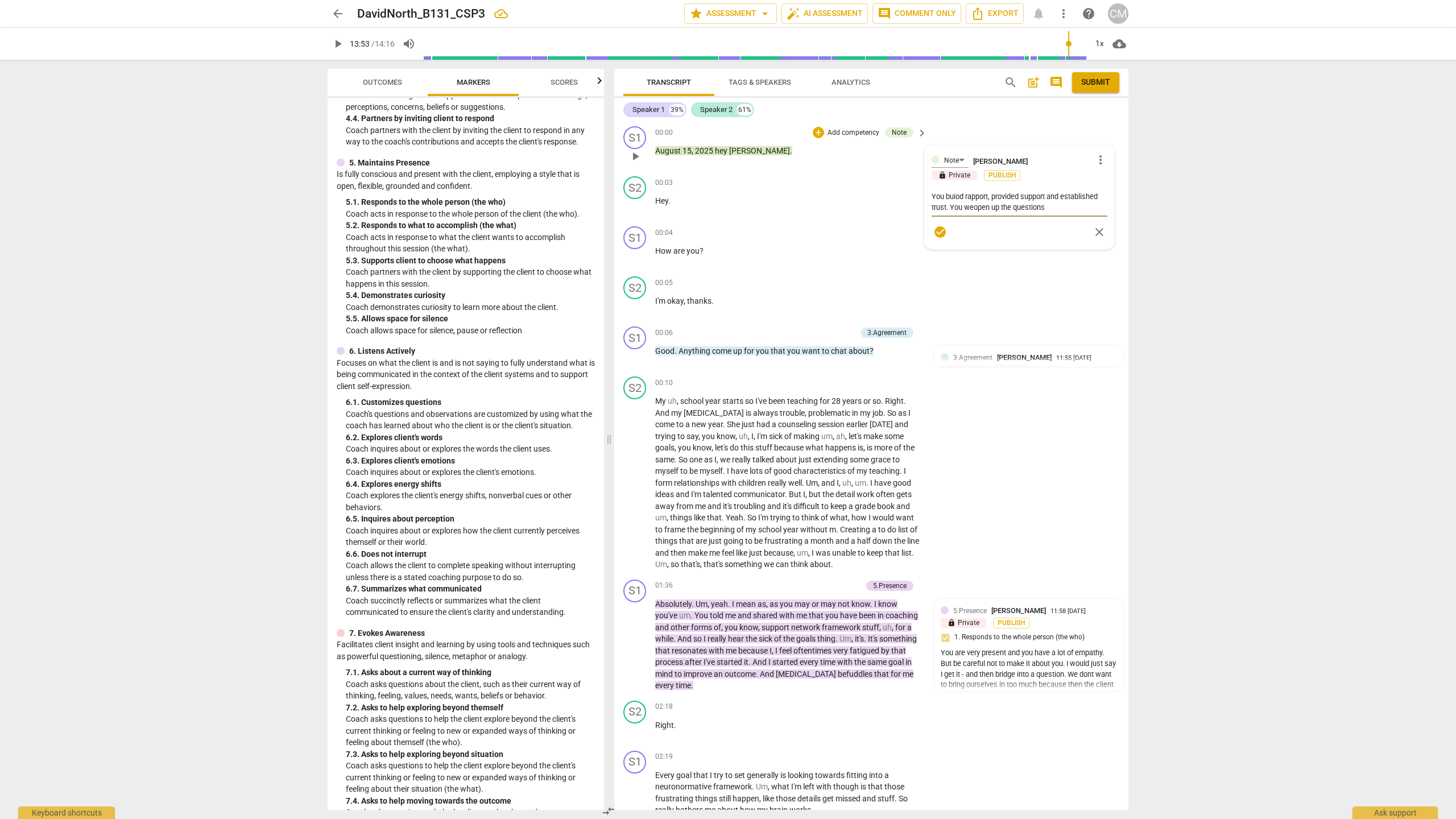
type textarea "You buiod rapport, provided support and established trust. You weropen up the q…"
type textarea "You buiod rapport, provided support and established trust. You wereopen up the …"
type textarea "You buiod rapport, provided support and established trust. You were open up the…"
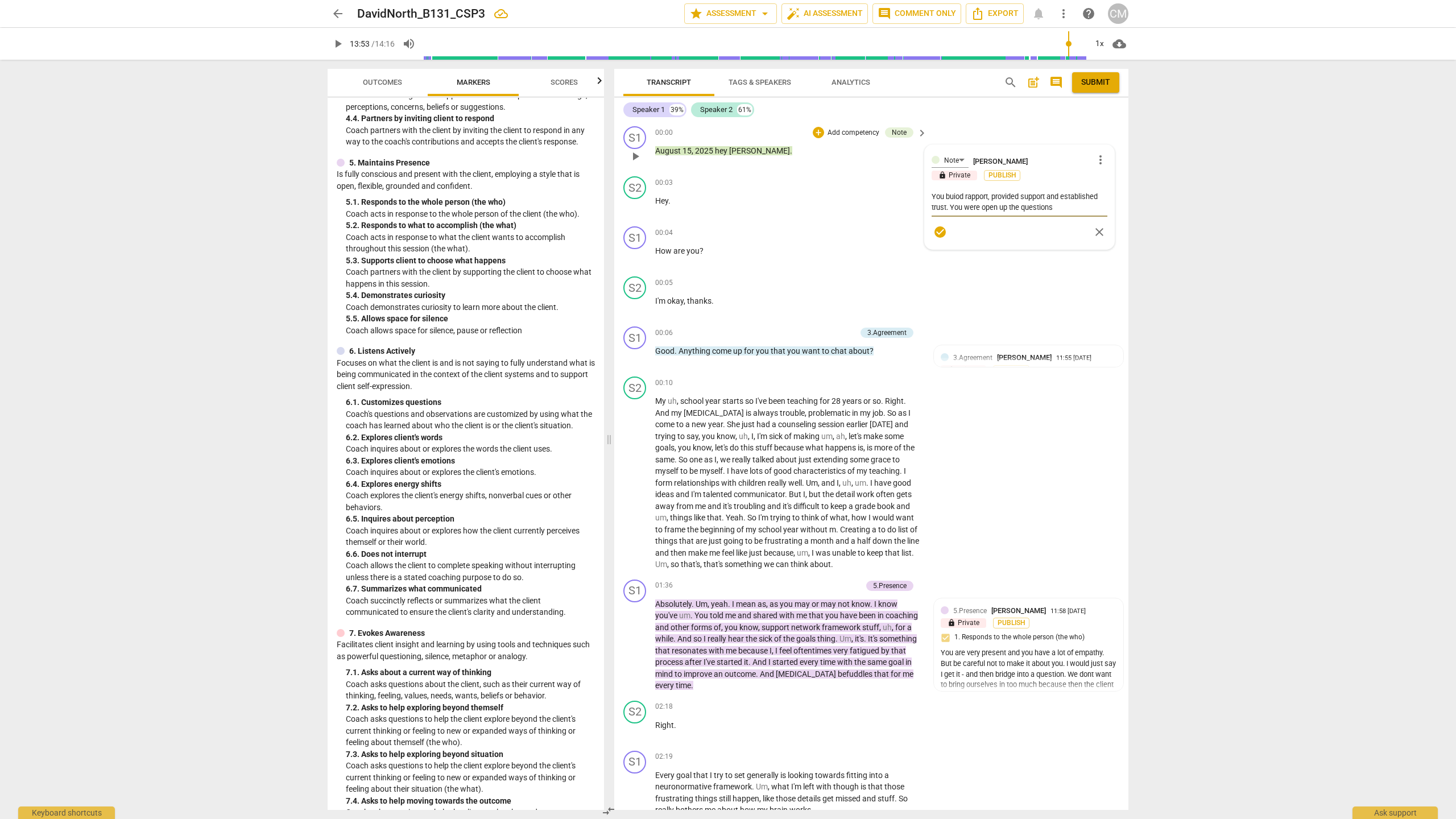
type textarea "You buiod rapport, provided support and established trust. You were popen up th…"
type textarea "You buiod rapport, provided support and established trust. You were propen up t…"
type textarea "You buiod rapport, provided support and established trust. You were preopen up …"
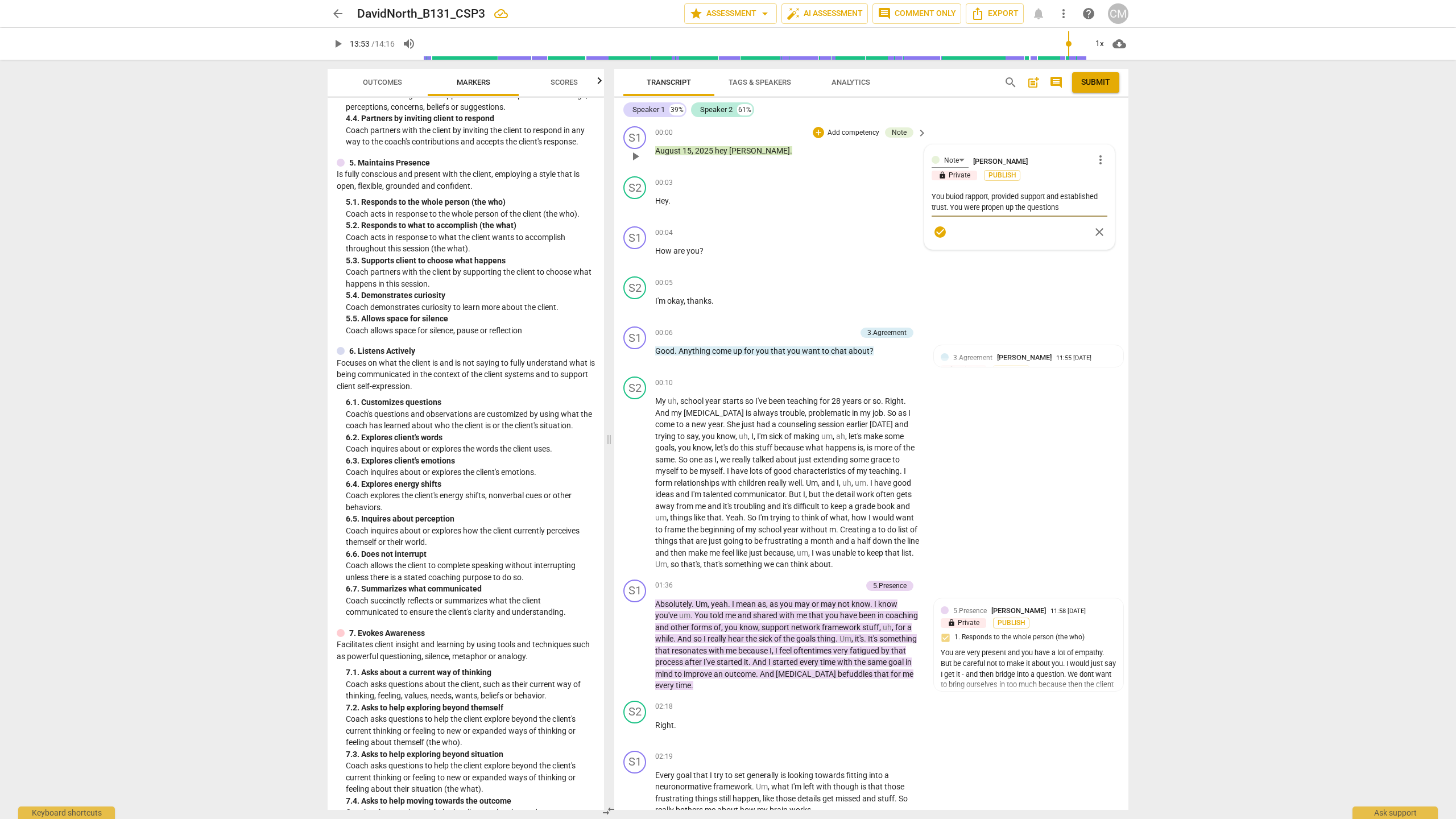
type textarea "You buiod rapport, provided support and established trust. You were preopen up …"
type textarea "You buiod rapport, provided support and established trust. You were presopen up…"
type textarea "You buiod rapport, provided support and established trust. You were preseopen u…"
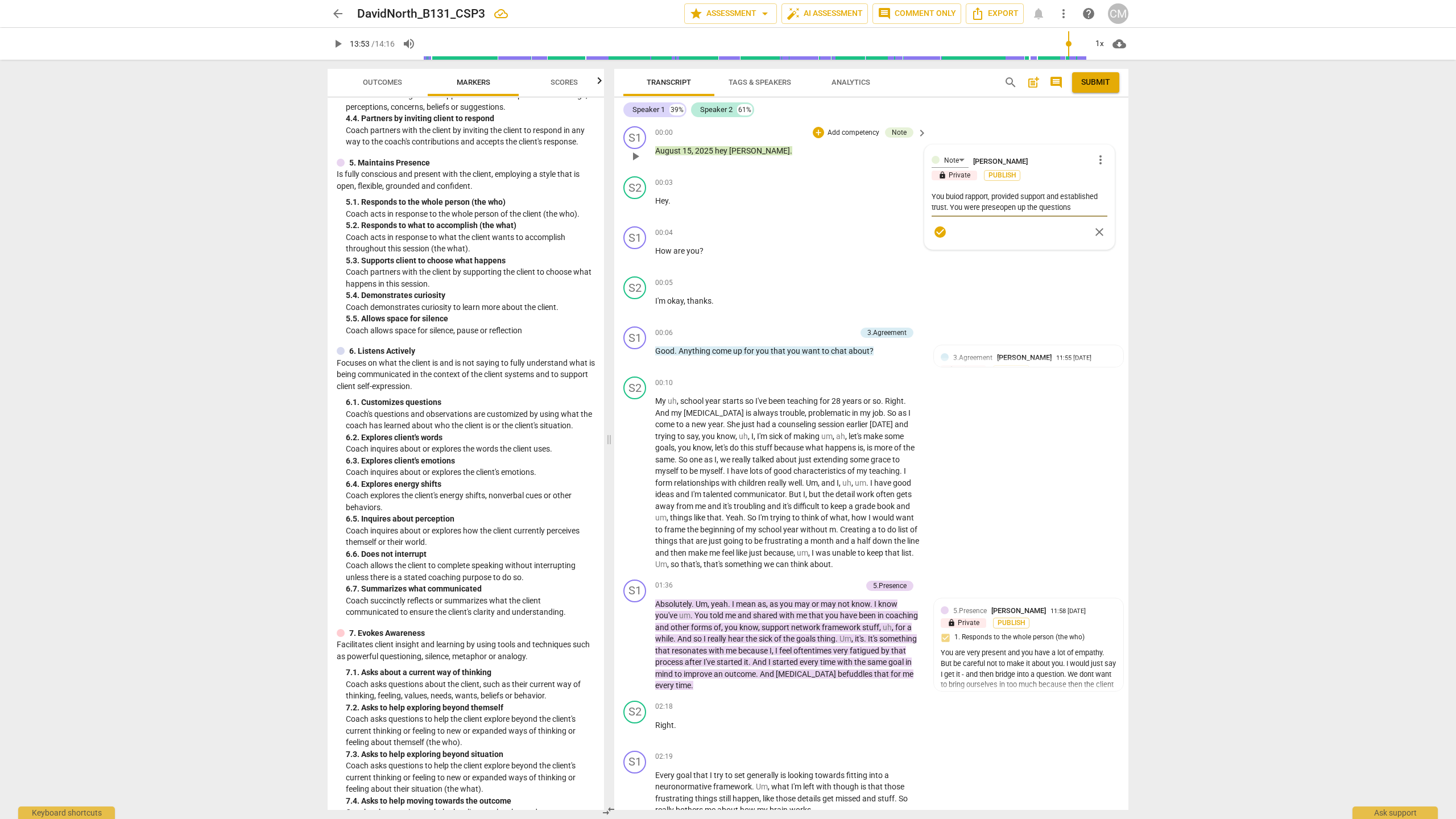
type textarea "You buiod rapport, provided support and established trust. You were presenopen …"
type textarea "You buiod rapport, provided support and established trust. You were presentopen…"
type textarea "You buiod rapport, provided support and established trust. You were present ope…"
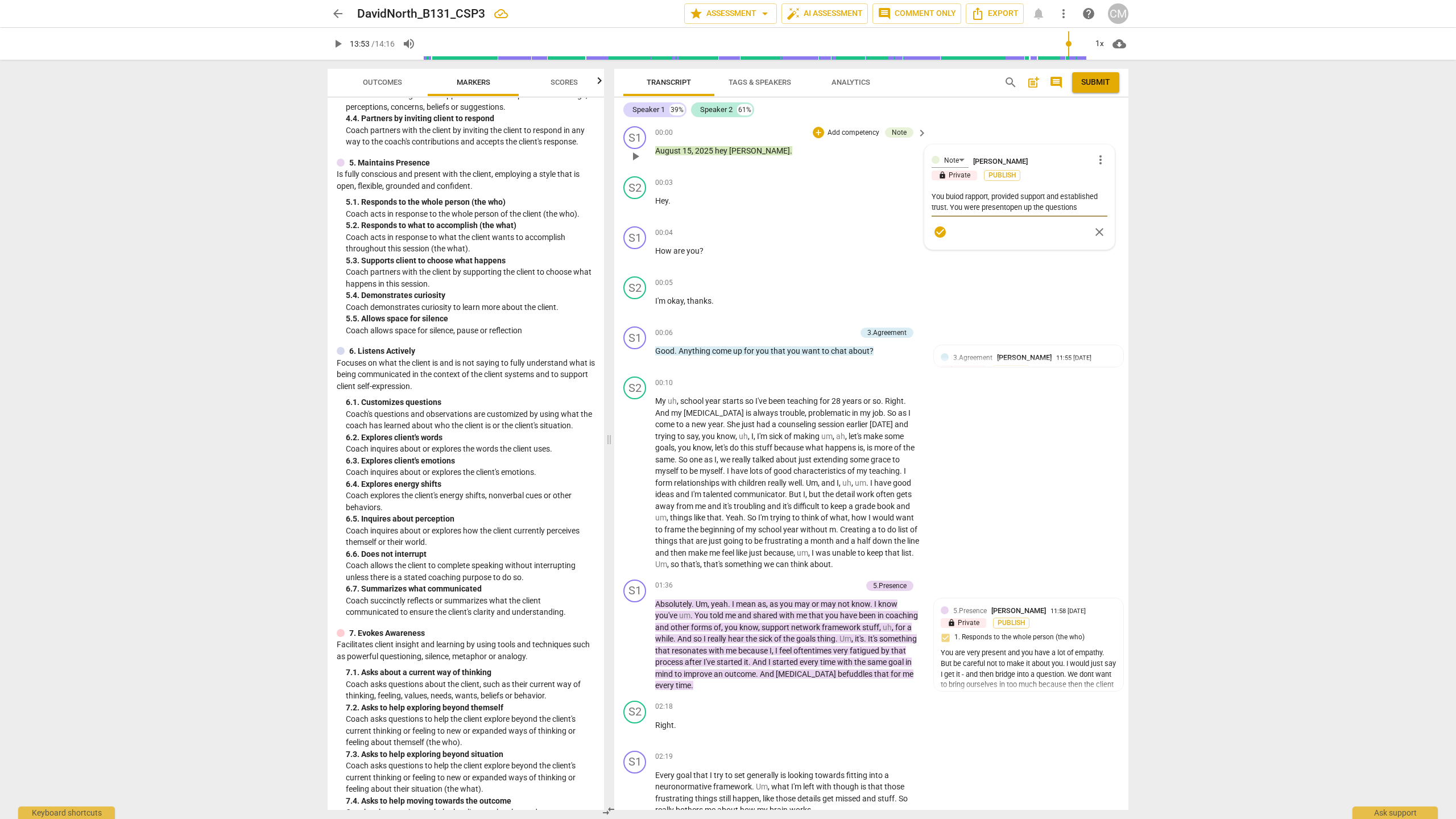
type textarea "You buiod rapport, provided support and established trust. You were present ope…"
type textarea "You buiod rapport, provided support and established trust. You were present aop…"
type textarea "You buiod rapport, provided support and established trust. You were present ano…"
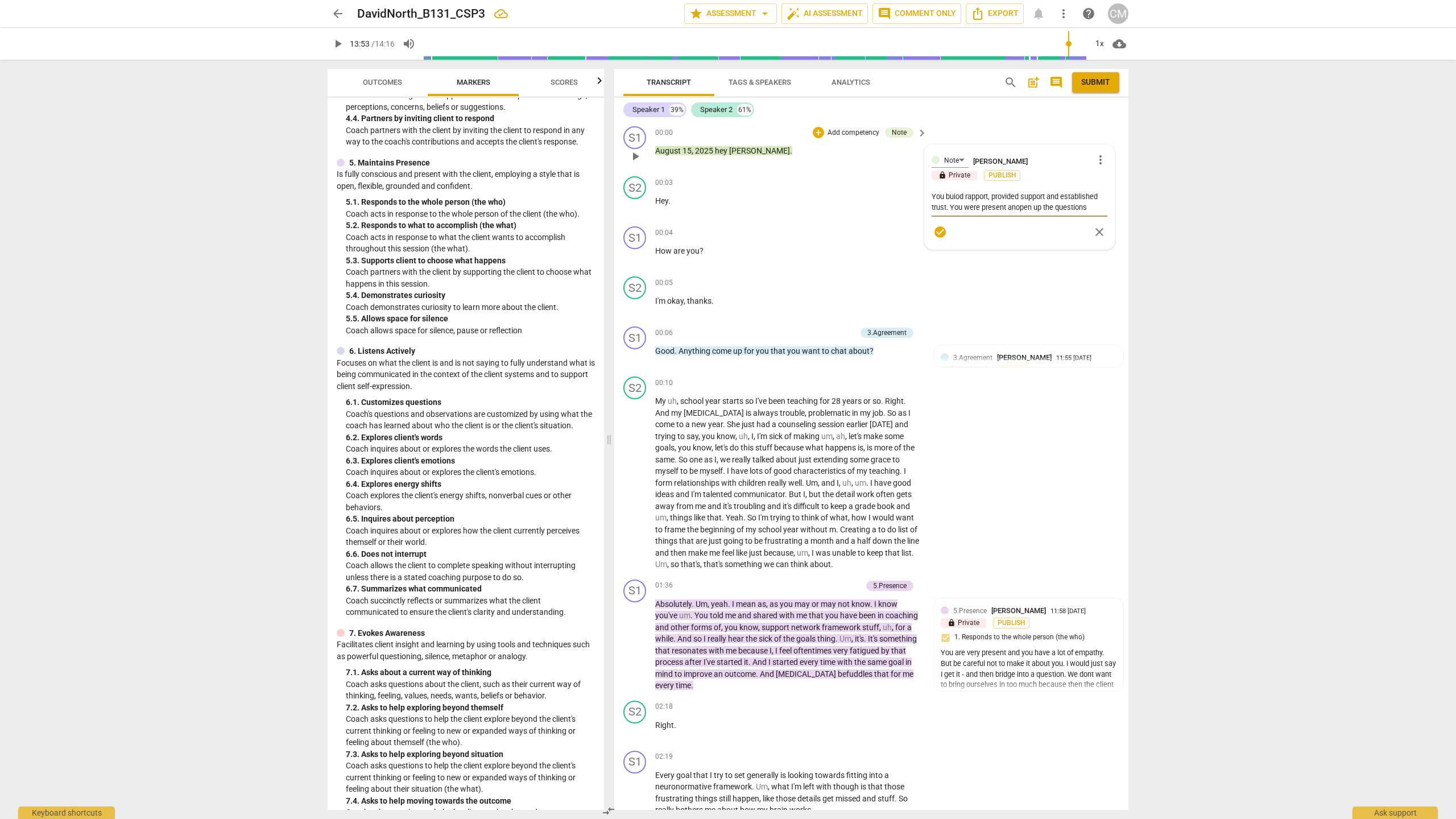
type textarea "You buiod rapport, provided support and established trust. You were present and…"
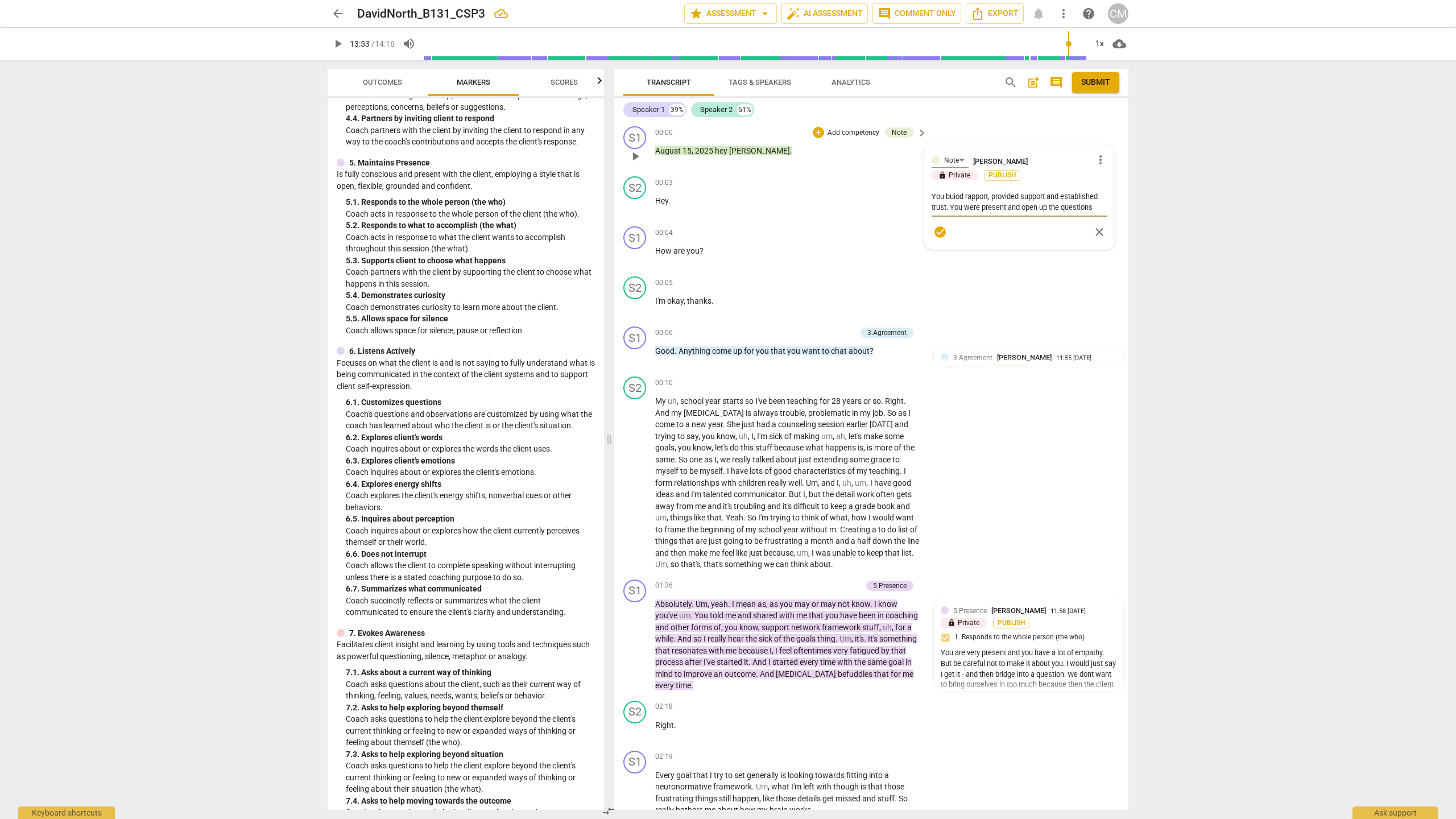
type textarea "You buiod rapport, provided support and established trust. You were present and…"
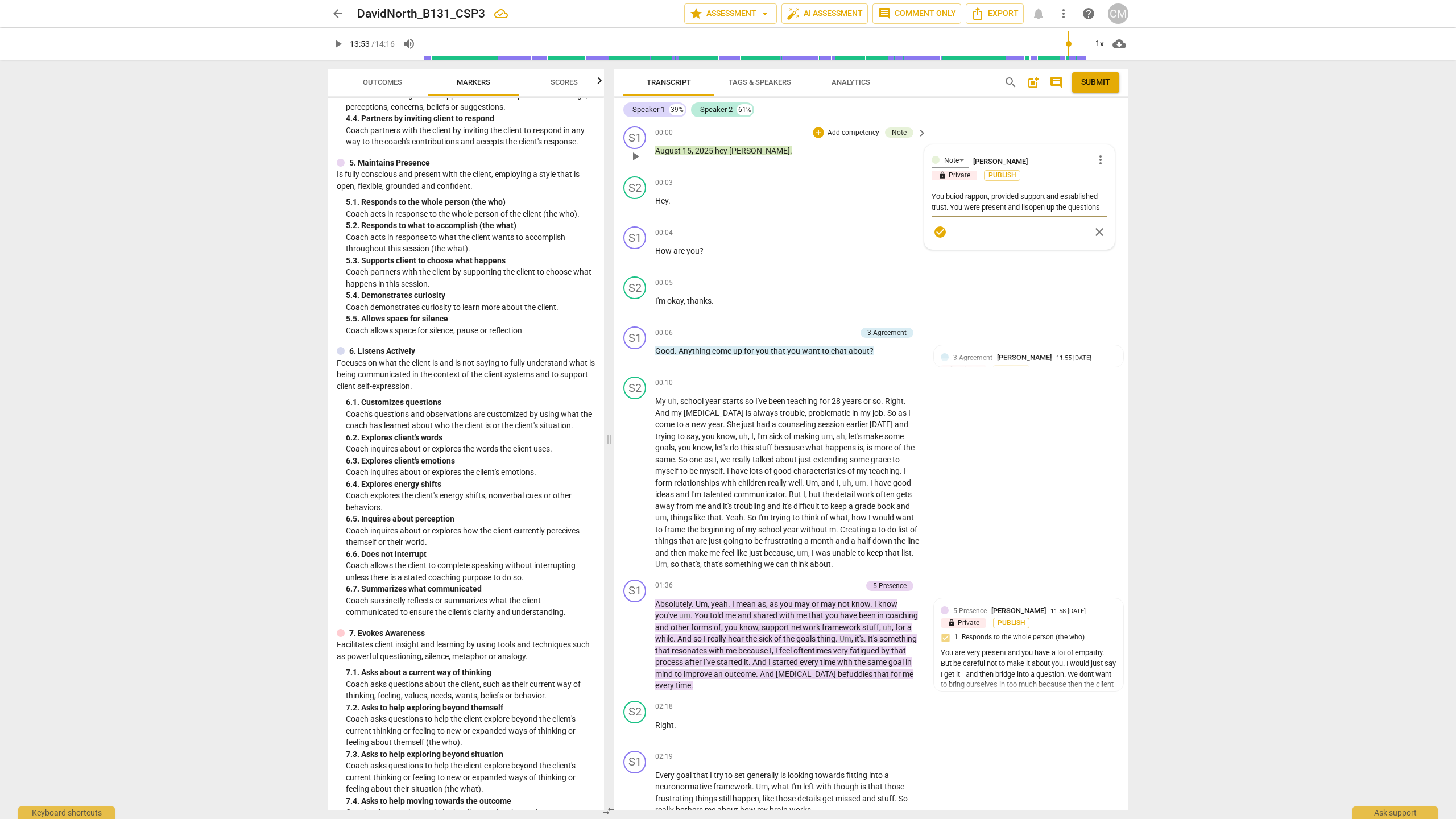
type textarea "You buiod rapport, provided support and established trust. You were present and…"
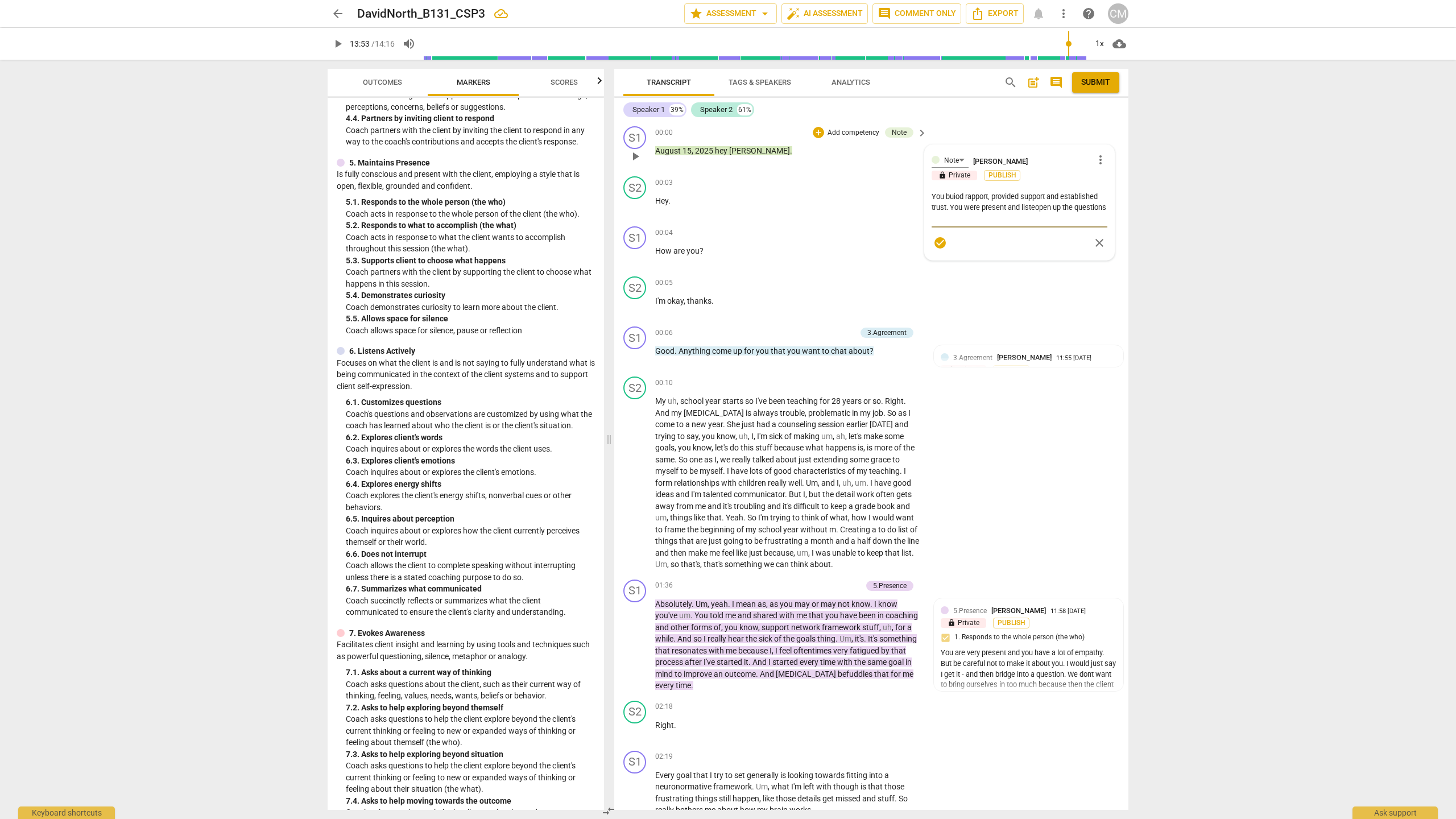
type textarea "You buiod rapport, provided support and established trust. You were present and…"
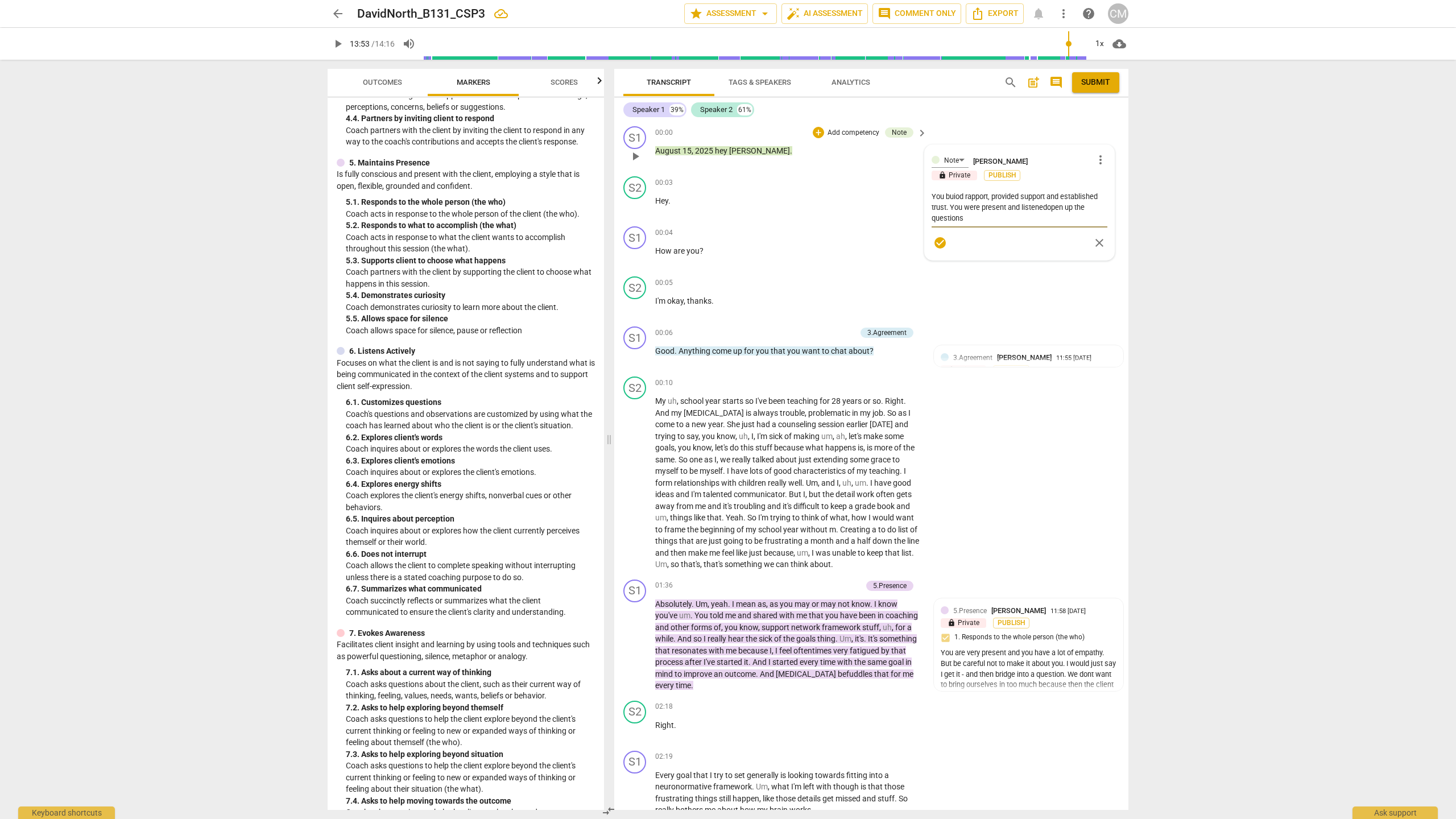
type textarea "You buiod rapport, provided support and established trust. You were present and…"
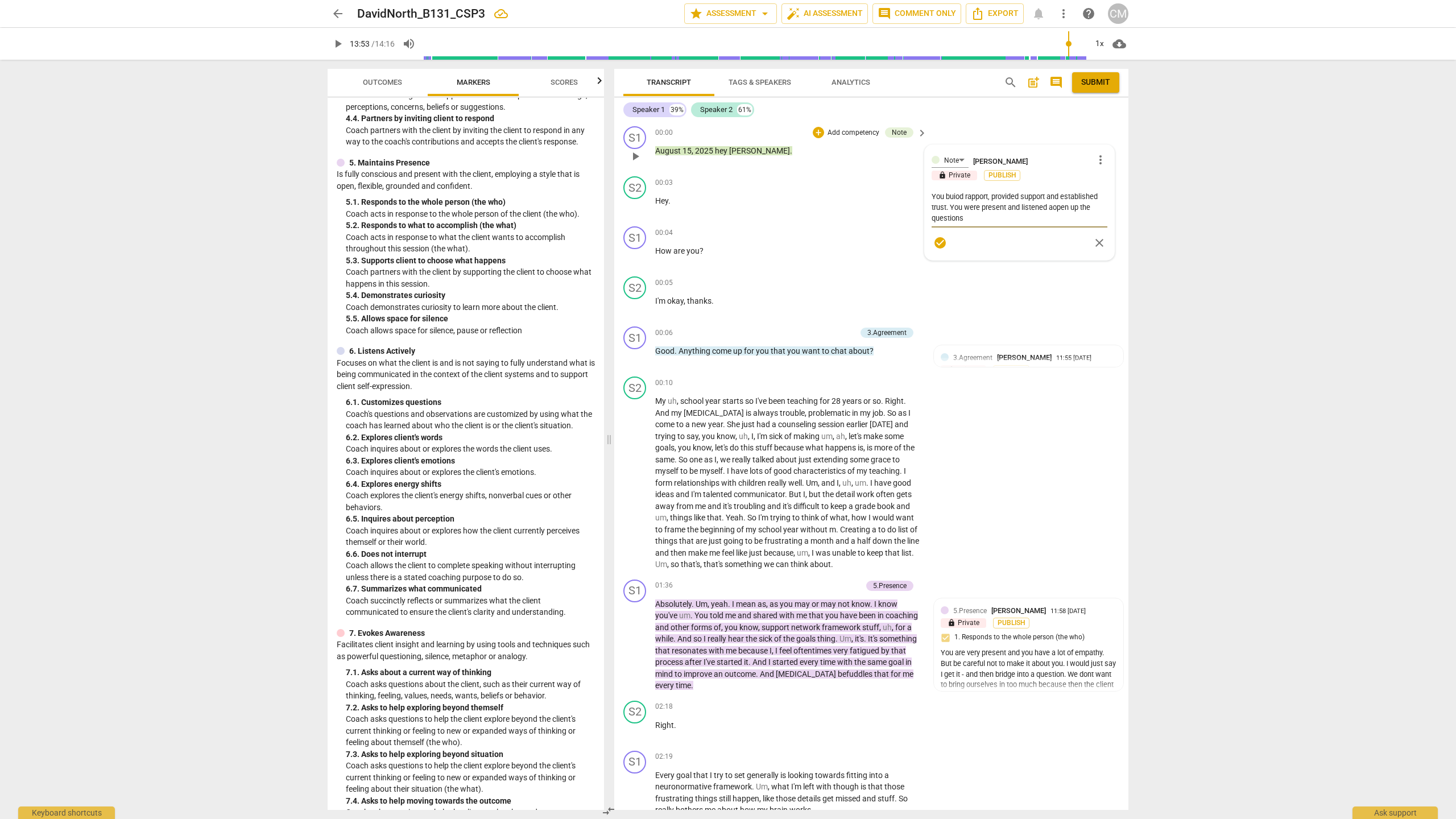
type textarea "You buiod rapport, provided support and established trust. You were present and…"
click at [954, 201] on textarea "You buiod rapport, provided support and established trust. You were present and…" at bounding box center [1020, 207] width 176 height 32
click at [1078, 208] on textarea "You build rapport, provided support and established trust. You were present and…" at bounding box center [1020, 207] width 176 height 32
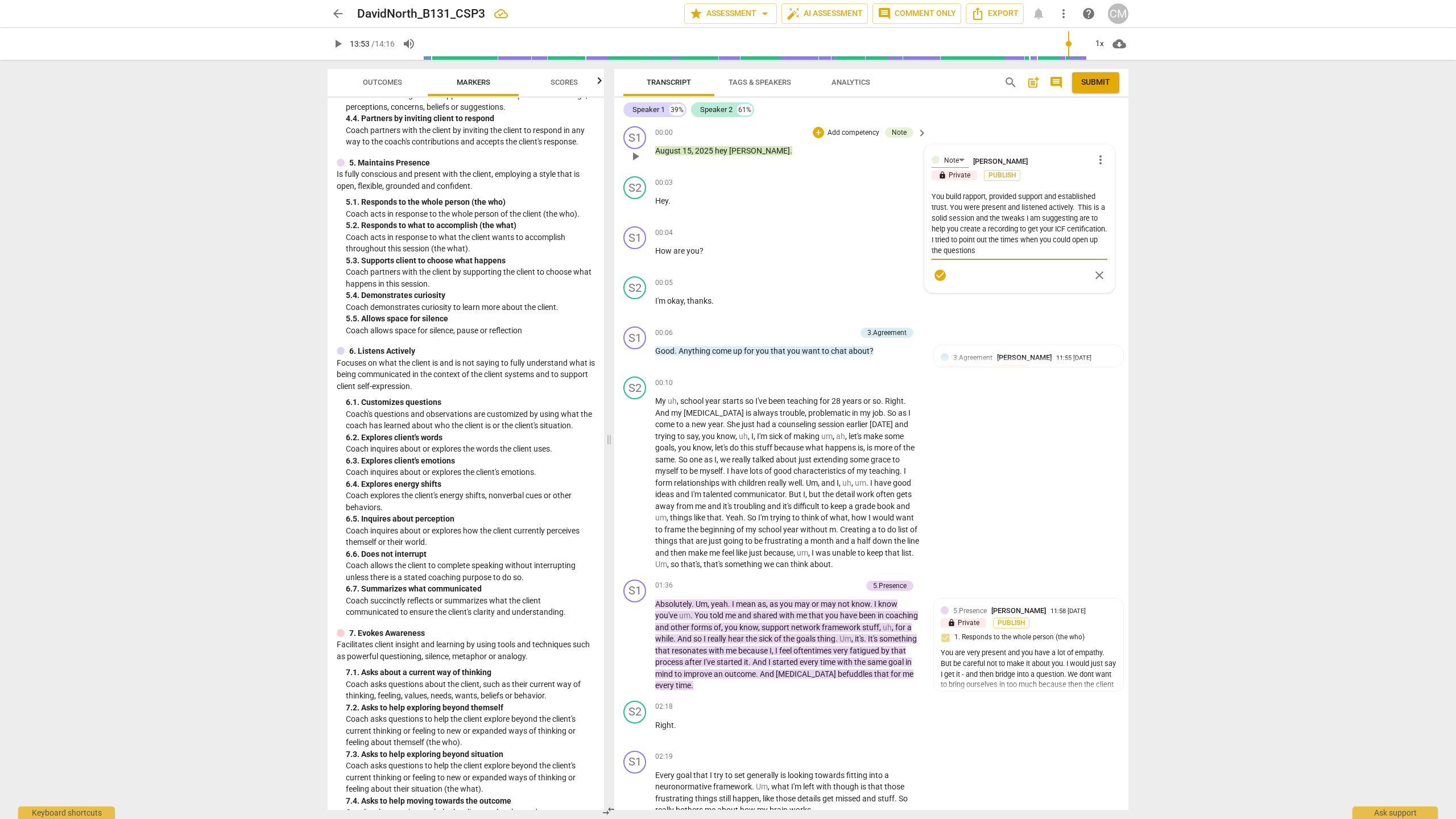
click at [1030, 247] on textarea "You build rapport, provided support and established trust. You were present and…" at bounding box center [1020, 223] width 176 height 65
click at [1000, 239] on textarea "You build rapport, provided support and established trust. You were present and…" at bounding box center [1020, 234] width 176 height 87
click at [1059, 271] on textarea "You build rapport, provided support and established trust. You were present and…" at bounding box center [1020, 234] width 176 height 87
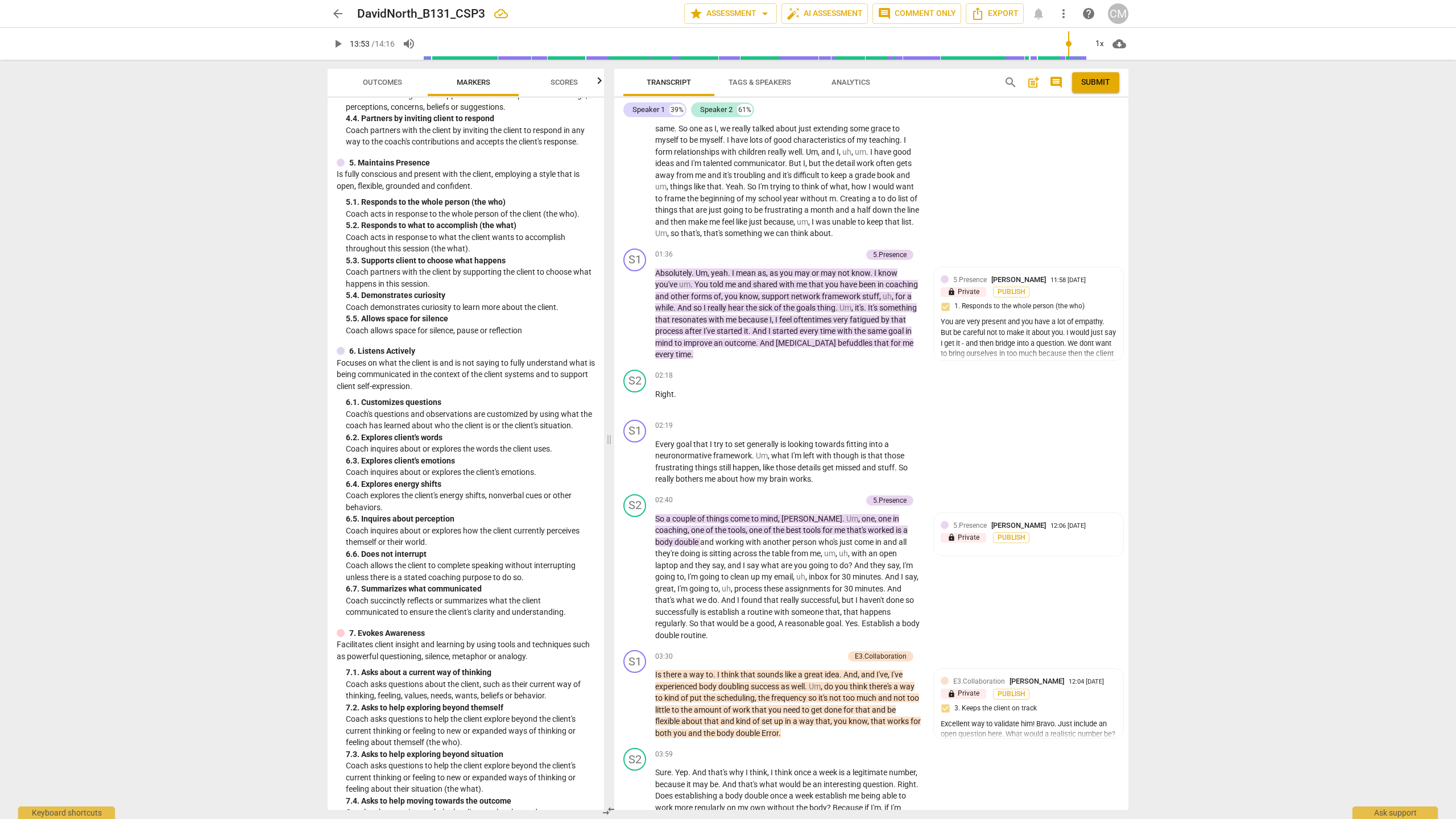
scroll to position [0, 0]
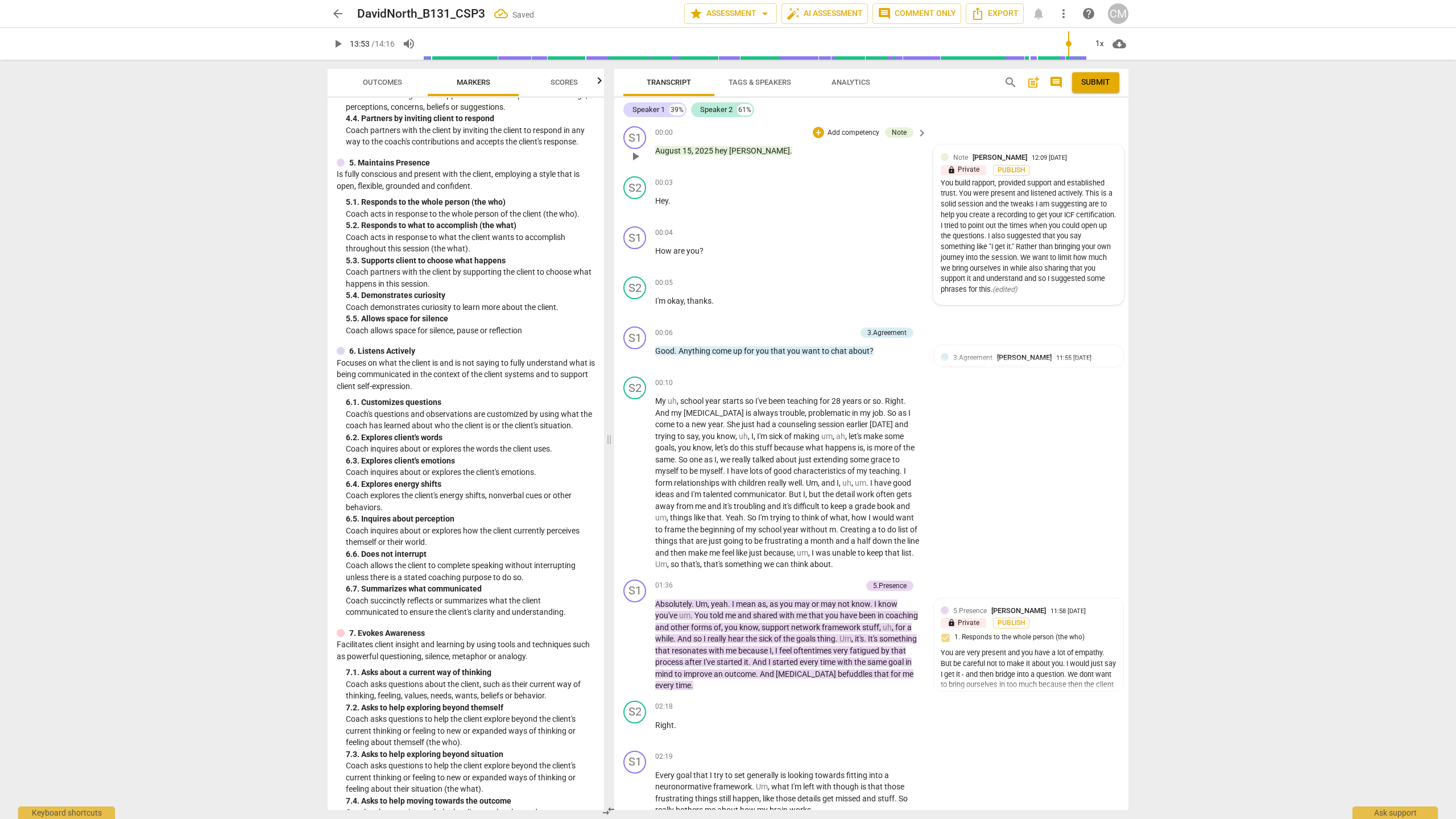
click at [1098, 155] on div "Note [PERSON_NAME] 12:09 [DATE]" at bounding box center [1035, 157] width 163 height 11
click at [1097, 161] on span "more_vert" at bounding box center [1101, 159] width 14 height 14
click at [1101, 159] on li "Edit" at bounding box center [1109, 159] width 39 height 22
click at [1078, 273] on textarea "You build rapport, provided support and established trust. You were present and…" at bounding box center [1020, 234] width 176 height 87
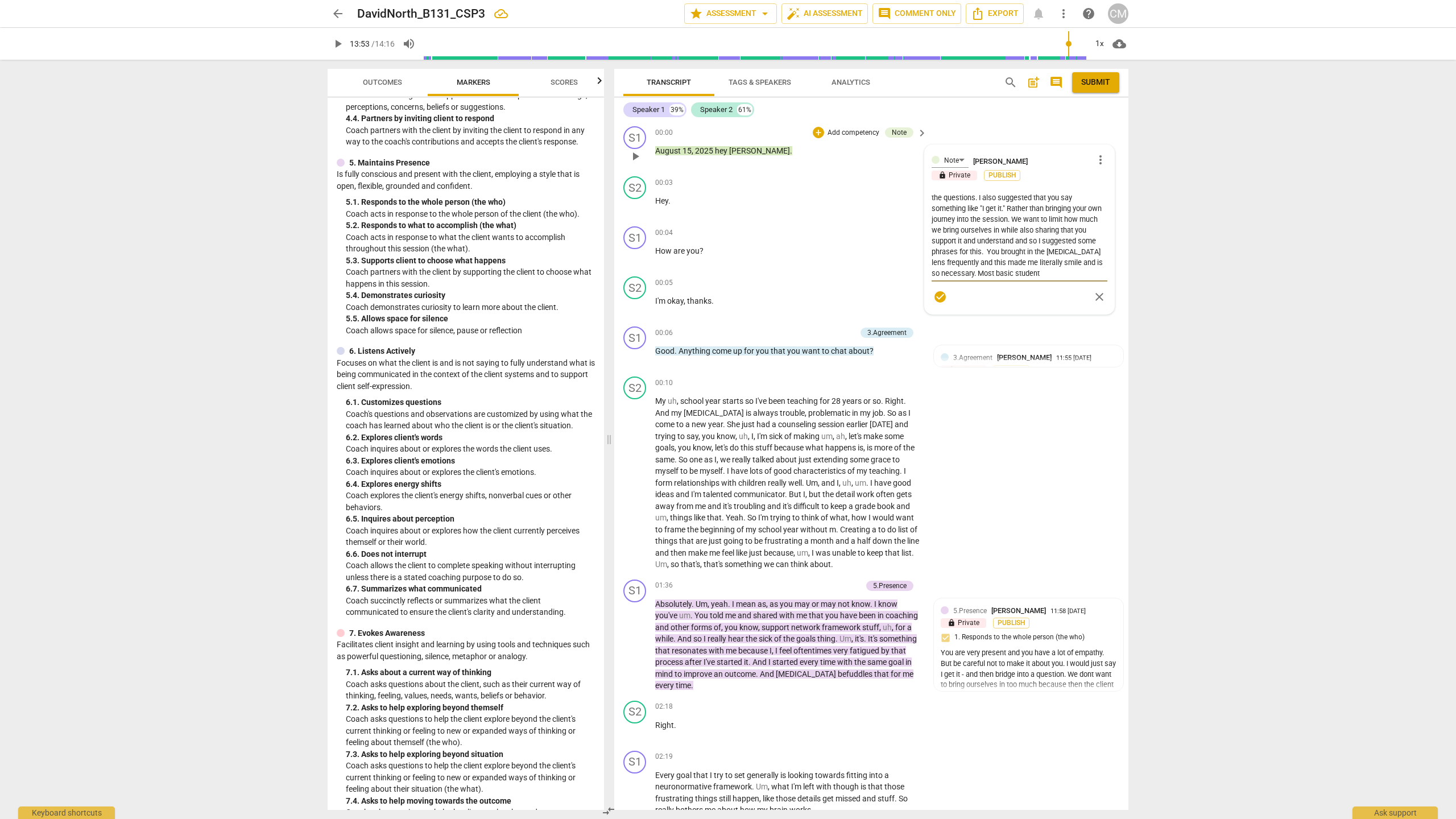
scroll to position [63, 0]
click at [1015, 273] on textarea "You build rapport, provided support and established trust. You were present and…" at bounding box center [1020, 234] width 176 height 87
click at [1022, 272] on textarea "You build rapport, provided support and established trust. You were present and…" at bounding box center [1020, 234] width 176 height 87
click at [1092, 272] on textarea "You build rapport, provided support and established trust. You were present and…" at bounding box center [1020, 234] width 176 height 87
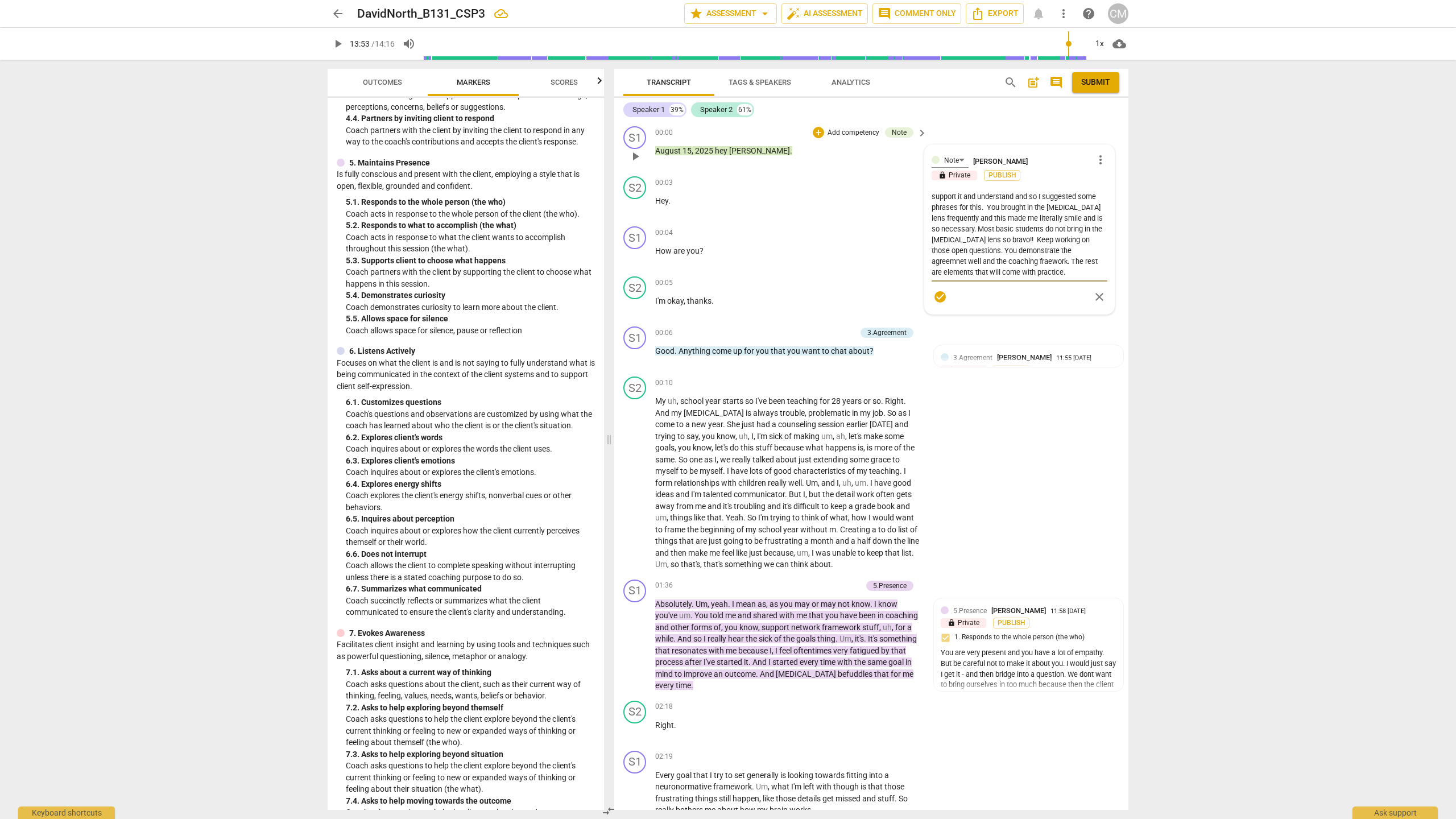
click at [1003, 253] on textarea "You build rapport, provided support and established trust. You were present and…" at bounding box center [1020, 234] width 176 height 87
drag, startPoint x: 995, startPoint y: 253, endPoint x: 1003, endPoint y: 253, distance: 8.0
click at [995, 253] on textarea "You build rapport, provided support and established trust. You were present and…" at bounding box center [1020, 234] width 176 height 87
click at [1012, 253] on textarea "You build rapport, provided support and established trust. You were present and…" at bounding box center [1020, 234] width 176 height 87
click at [1022, 250] on textarea "You build rapport, provided support and established trust. You were present and…" at bounding box center [1020, 234] width 176 height 87
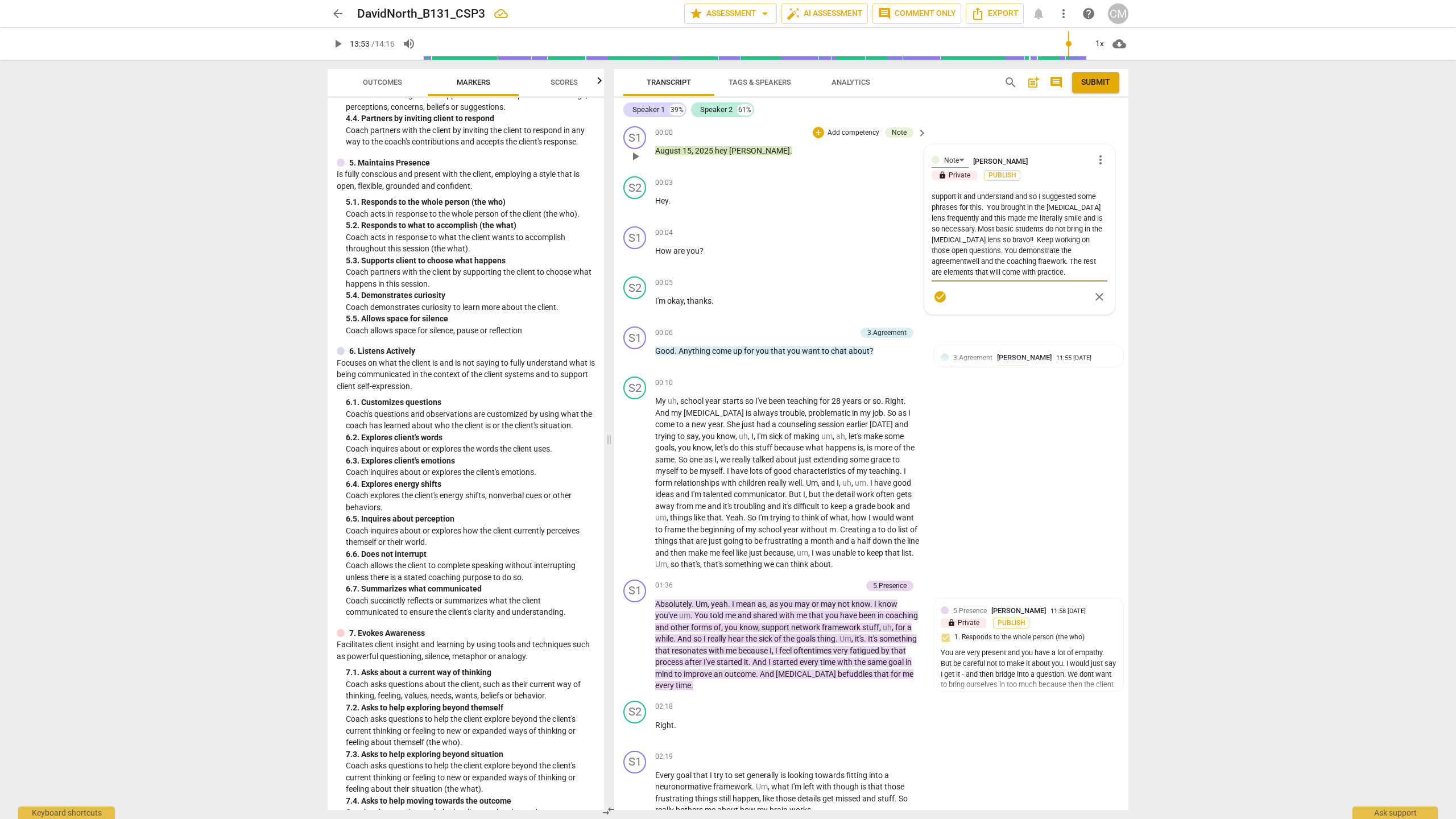
click at [939, 260] on textarea "You build rapport, provided support and established trust. You were present and…" at bounding box center [1020, 234] width 176 height 87
click at [1012, 274] on textarea "You build rapport, provided support and established trust. You were present and…" at bounding box center [1020, 234] width 176 height 87
click at [1020, 251] on textarea "You build rapport, provided support and established trust. You were present and…" at bounding box center [1020, 234] width 176 height 87
click at [1021, 251] on textarea "You build rapport, provided support and established trust. You were present and…" at bounding box center [1020, 234] width 176 height 87
drag, startPoint x: 1012, startPoint y: 351, endPoint x: 1036, endPoint y: 378, distance: 36.1
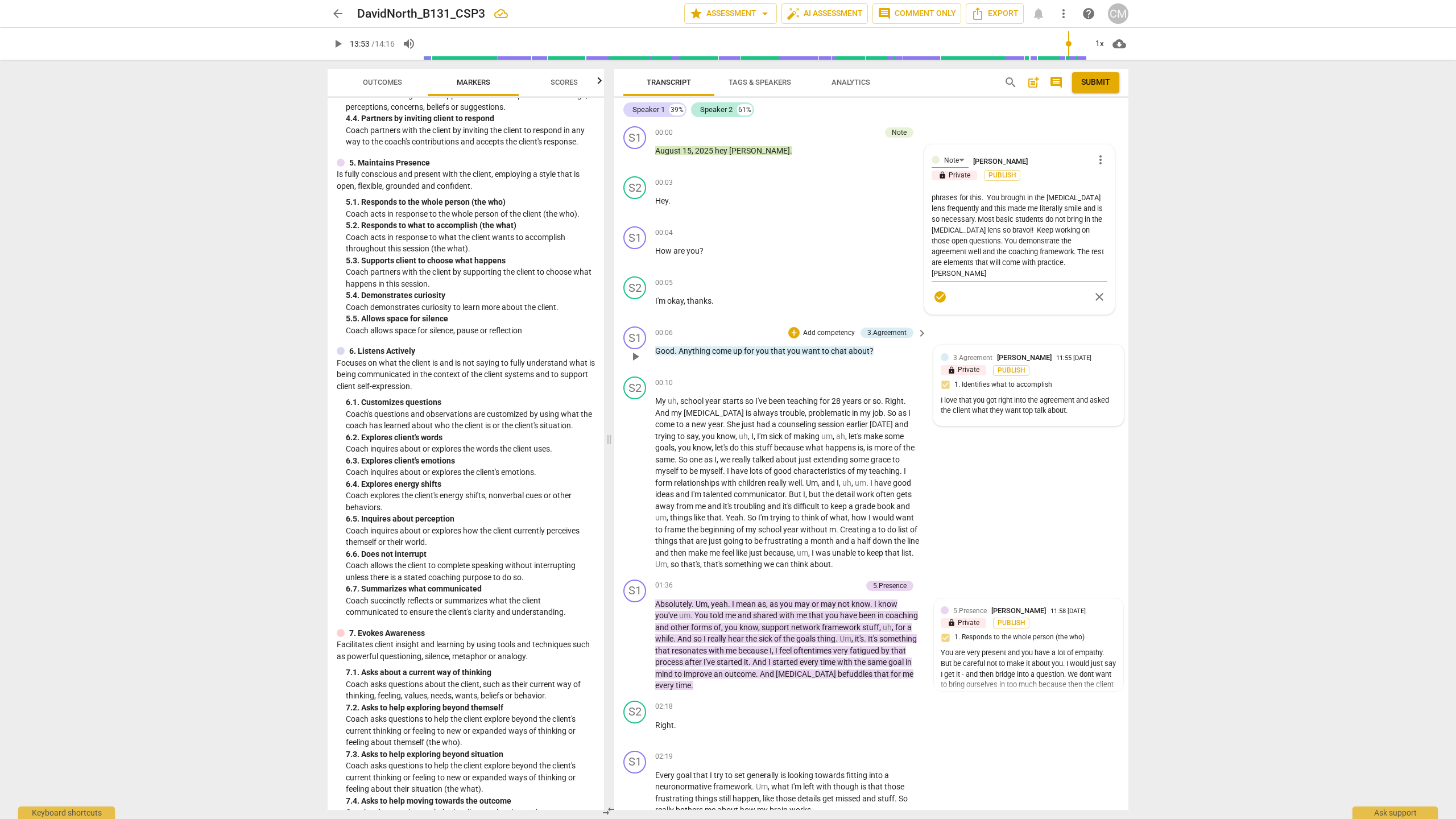
click at [1013, 351] on div "3.Agreement [PERSON_NAME] 11:55 [DATE] lock Private Publish 1. Identifies what …" at bounding box center [1028, 385] width 189 height 80
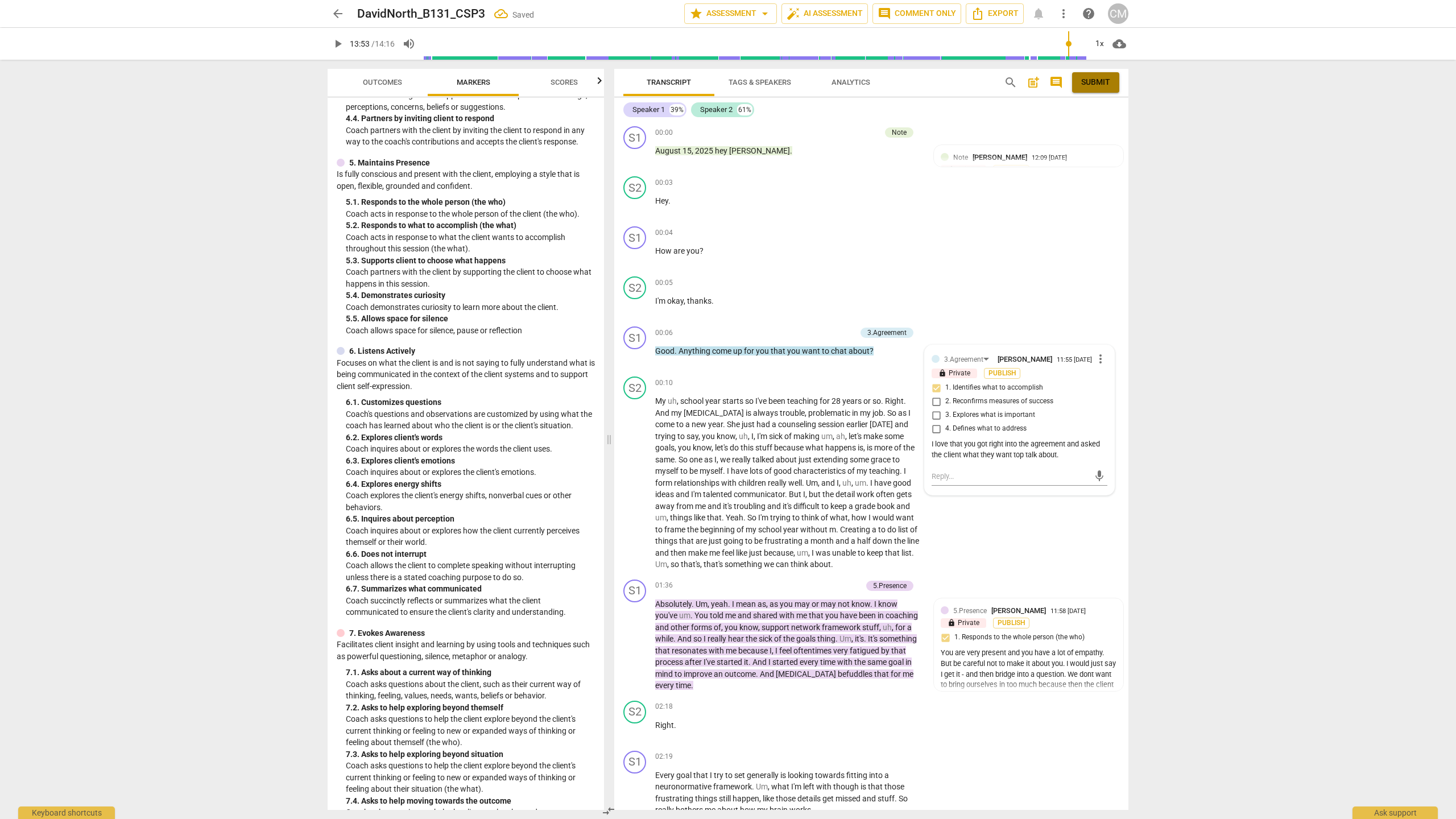
click at [1097, 85] on span "Submit" at bounding box center [1096, 82] width 29 height 11
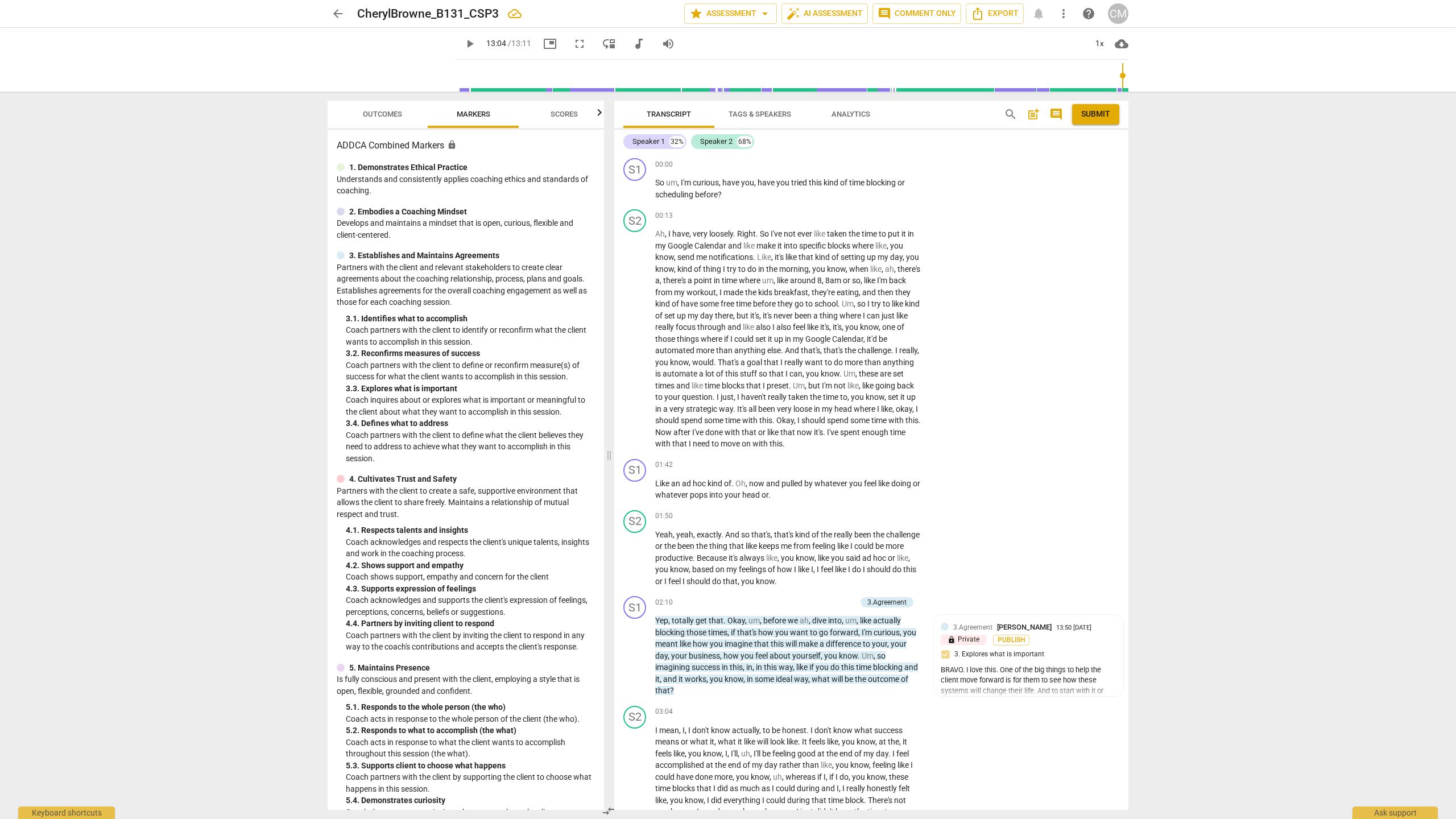
scroll to position [2214, 0]
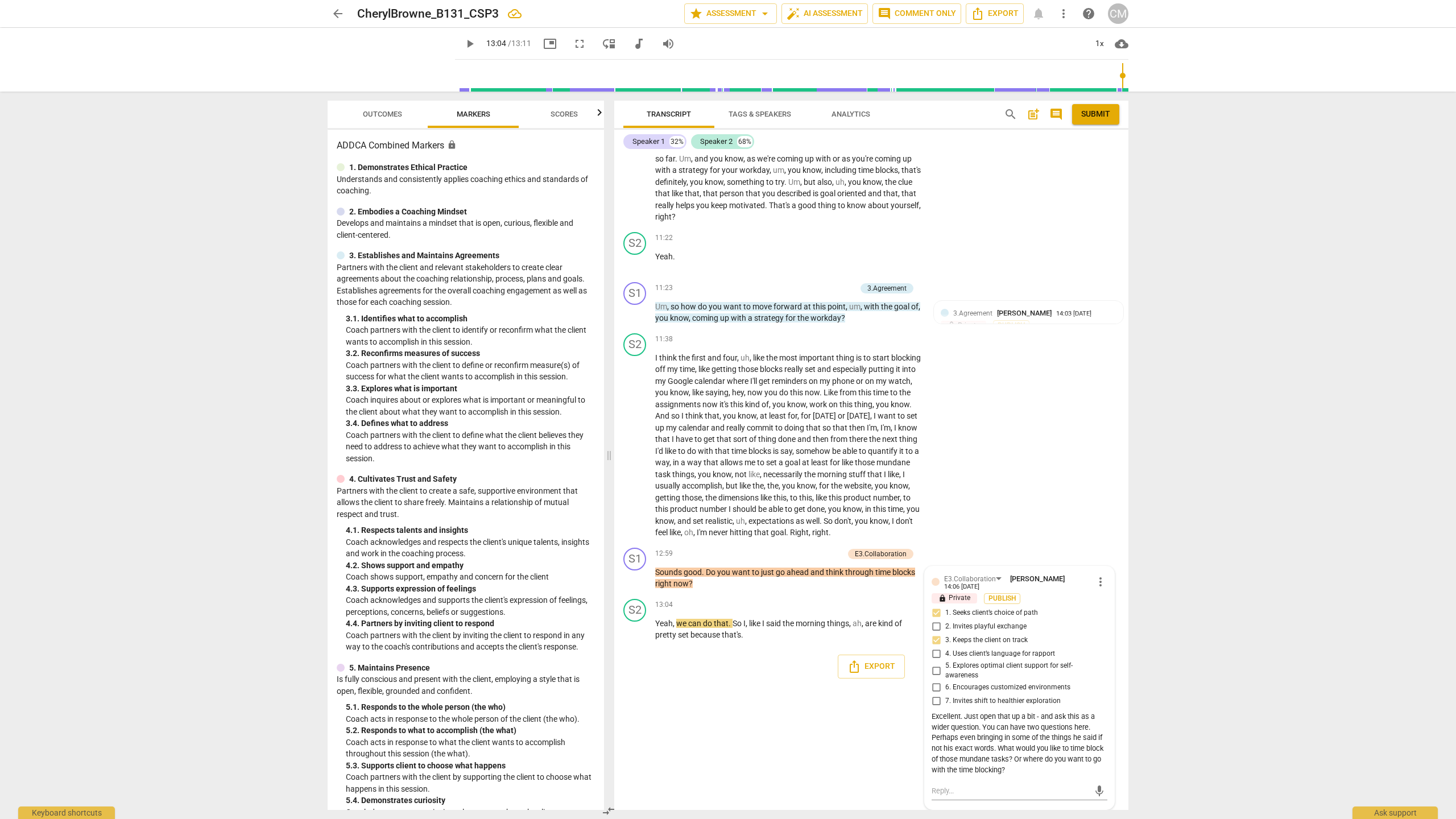
type input "785"
